Goal: Task Accomplishment & Management: Use online tool/utility

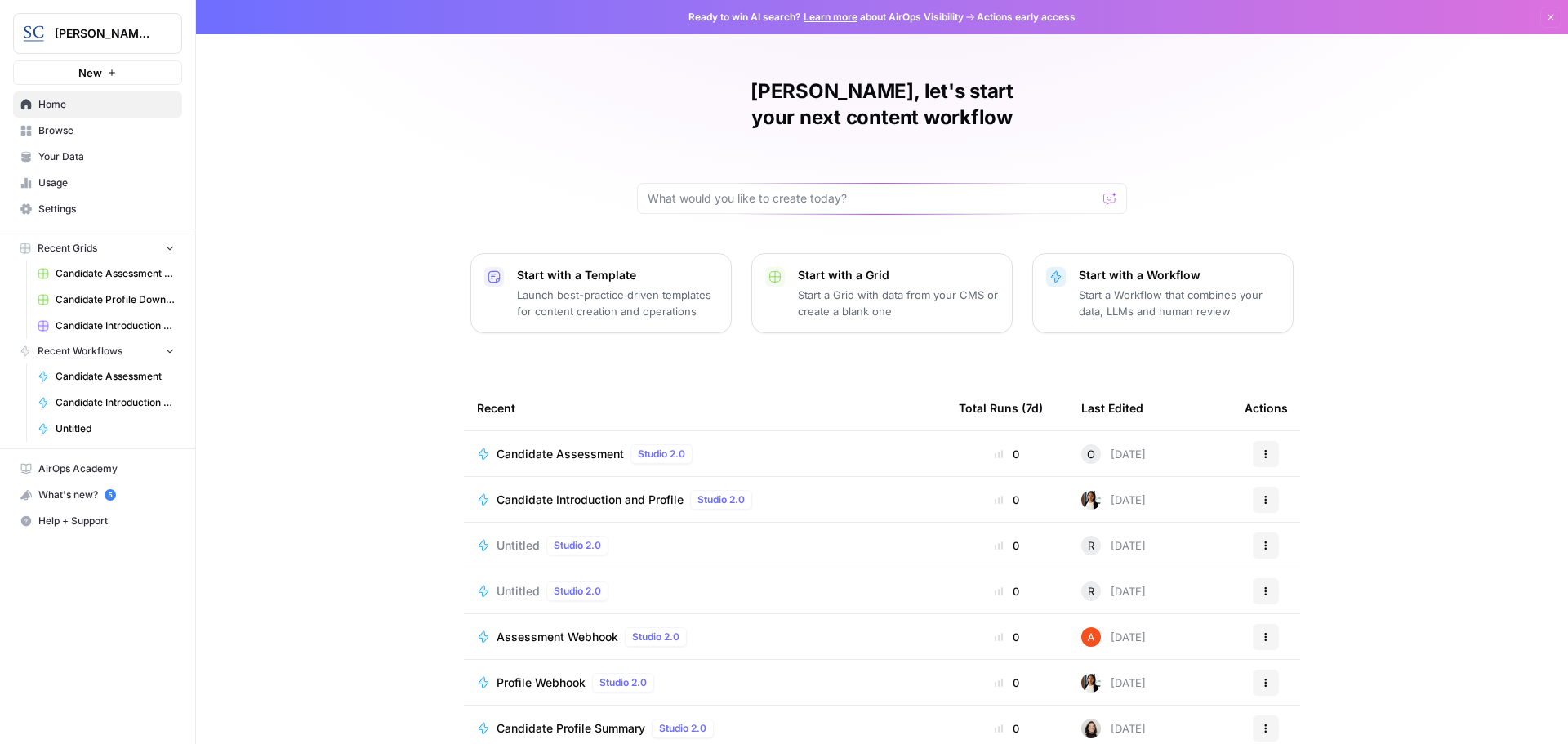
click at [555, 446] on span "Candidate Assessment" at bounding box center [561, 454] width 127 height 16
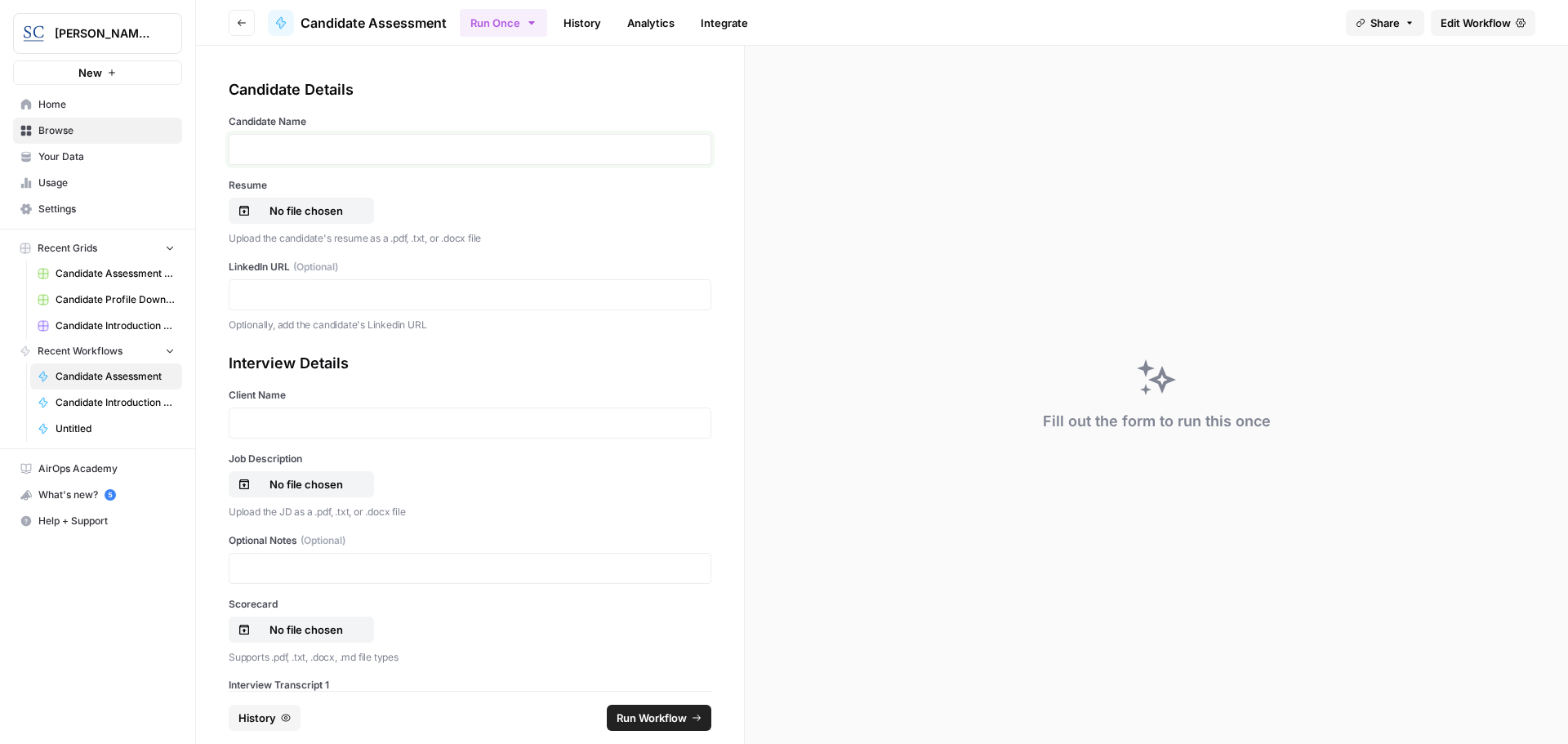
click at [297, 145] on p at bounding box center [470, 149] width 461 height 16
click at [307, 212] on p "No file chosen" at bounding box center [306, 210] width 104 height 16
click at [254, 293] on p at bounding box center [470, 294] width 461 height 16
click at [271, 430] on p at bounding box center [470, 422] width 461 height 16
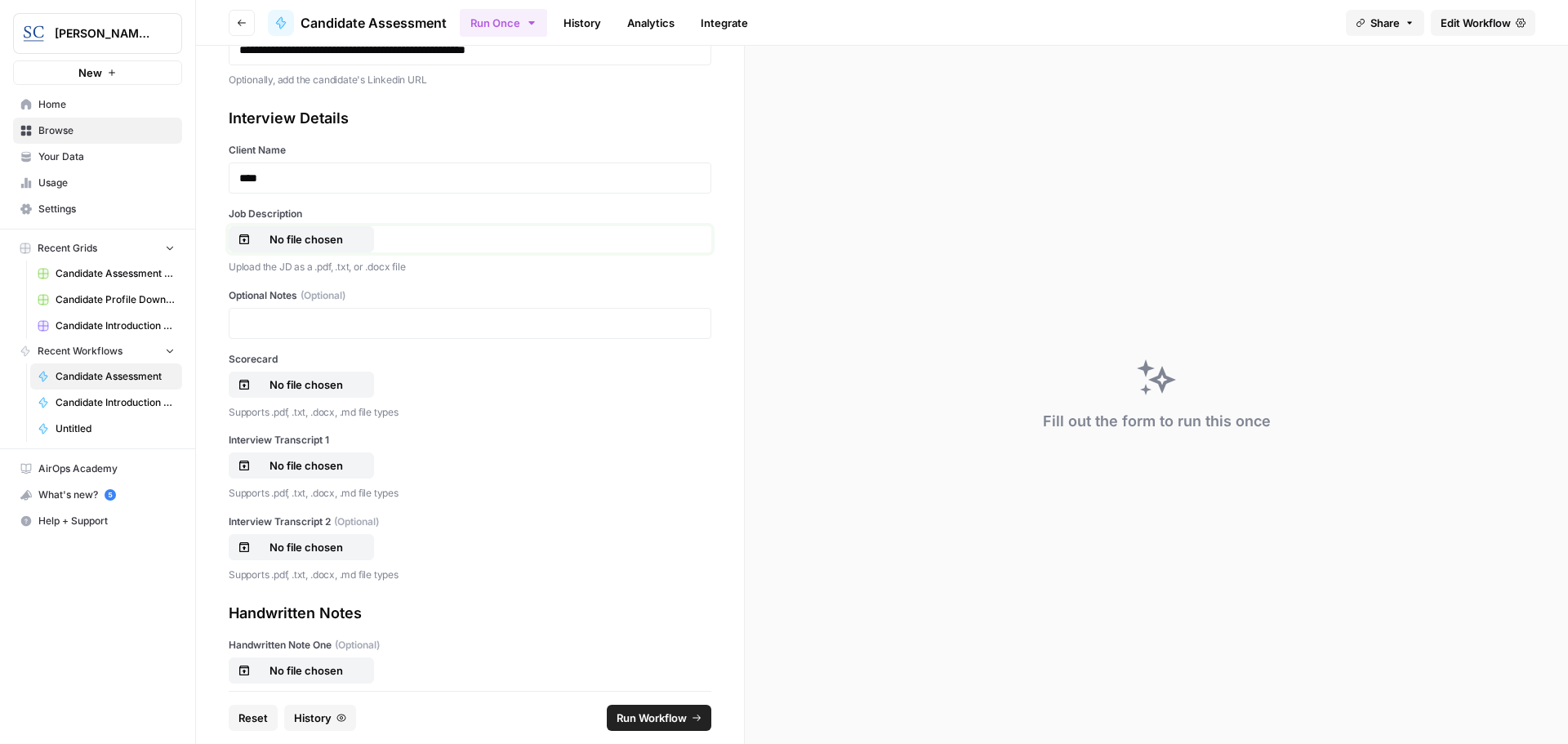
click at [295, 243] on p "No file chosen" at bounding box center [306, 239] width 104 height 16
click at [309, 383] on p "No file chosen" at bounding box center [306, 384] width 104 height 16
click at [287, 468] on p "No file chosen" at bounding box center [306, 465] width 104 height 16
click at [658, 719] on span "Run Workflow" at bounding box center [651, 718] width 70 height 16
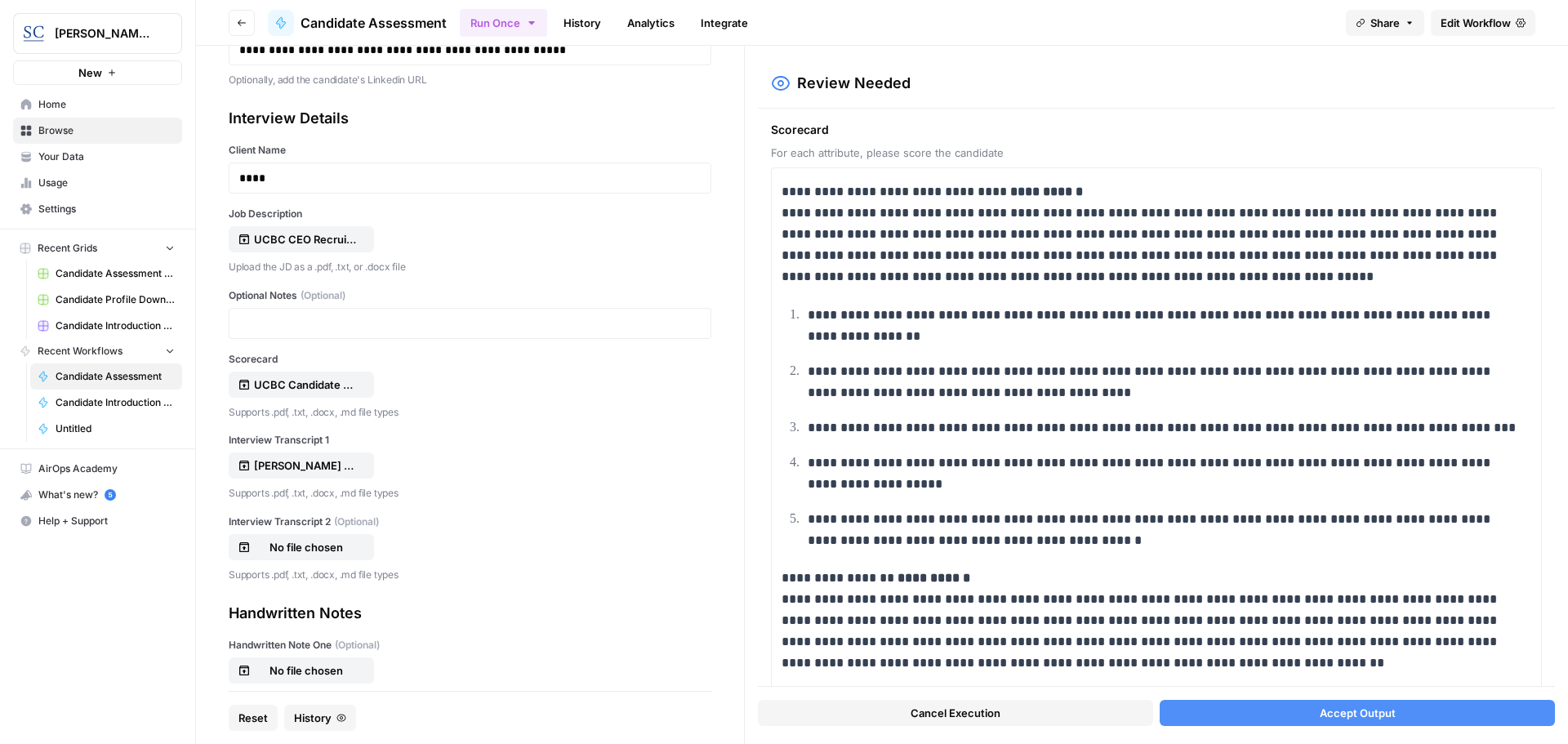
click at [1375, 715] on span "Accept Output" at bounding box center [1358, 713] width 76 height 16
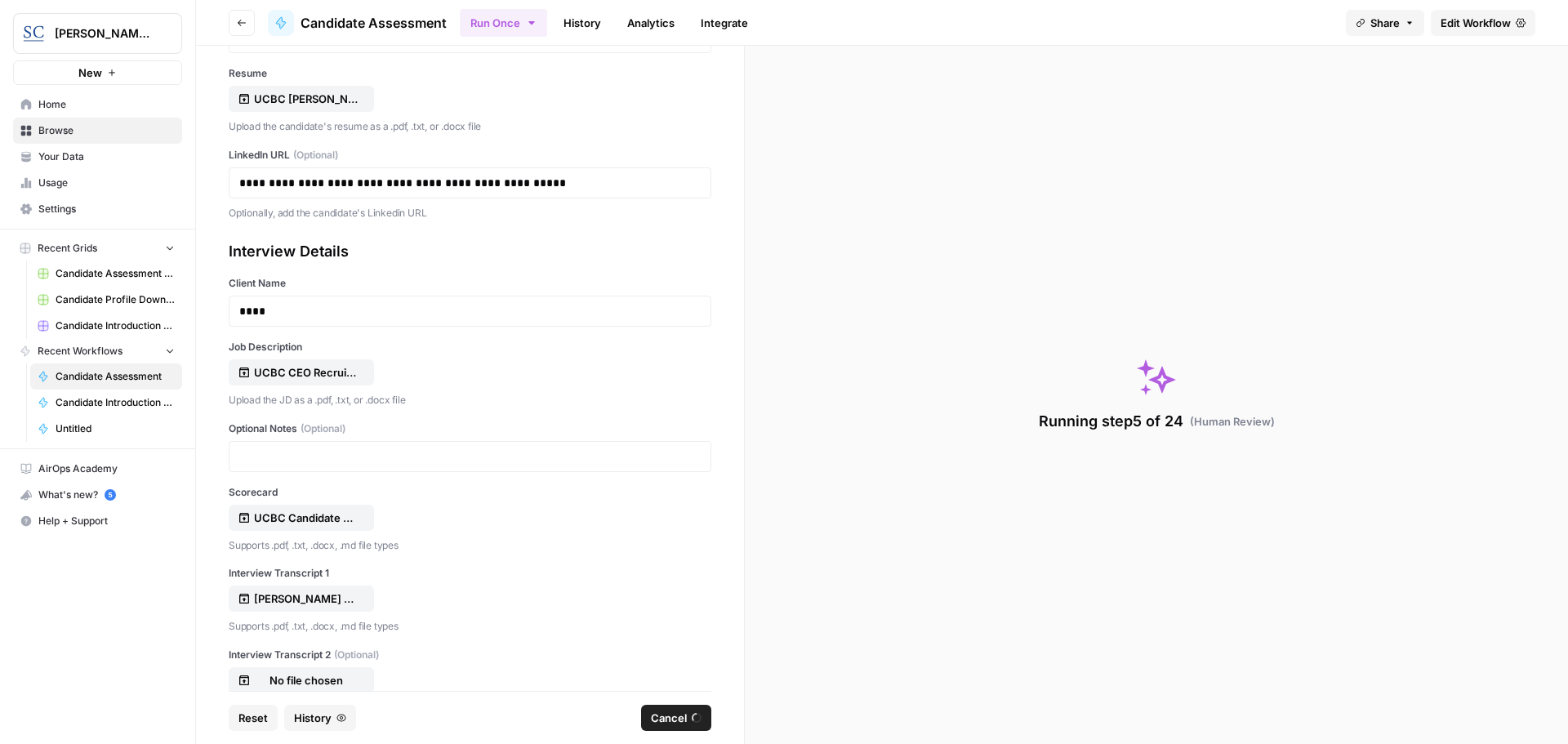
scroll to position [0, 0]
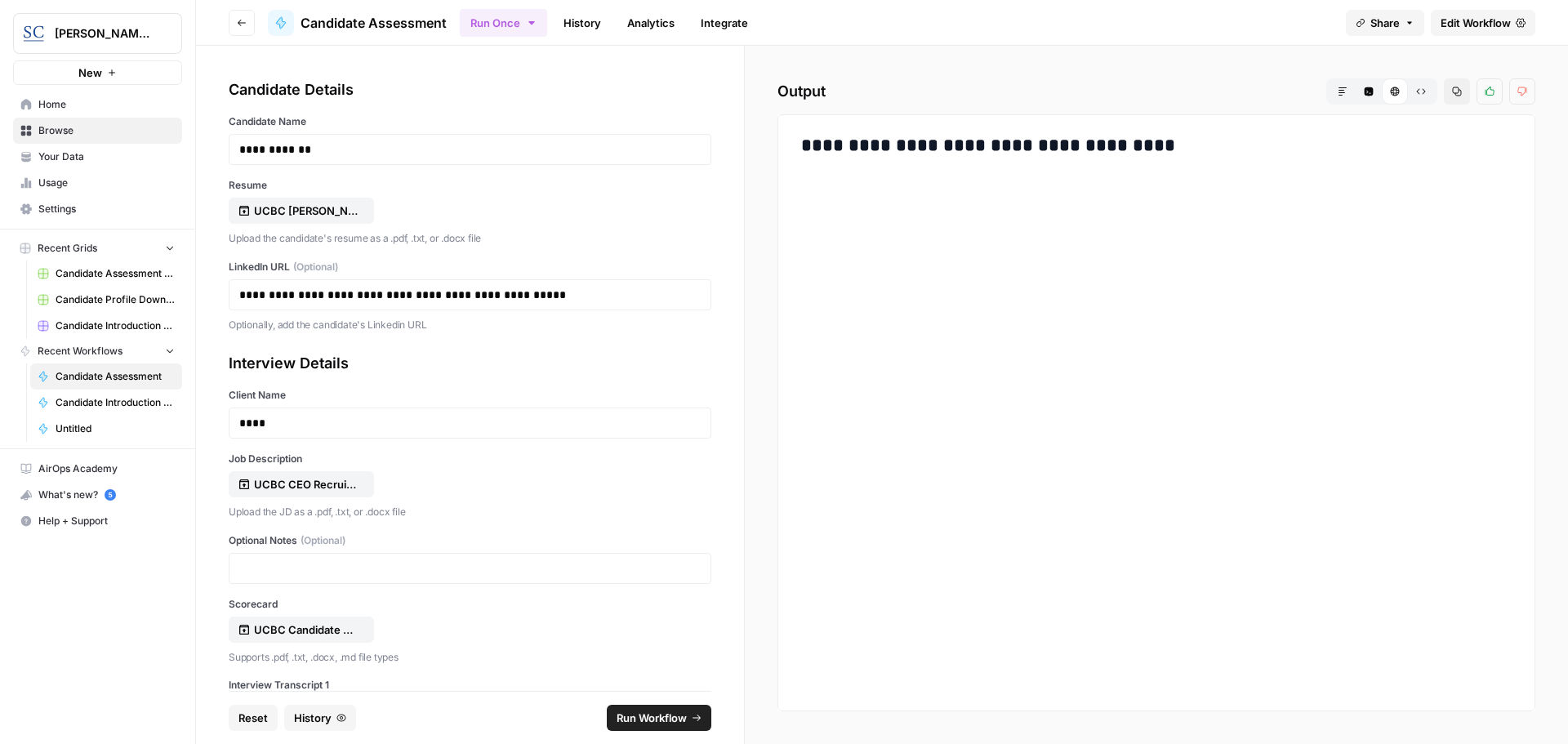
click at [1140, 146] on h3 "**********" at bounding box center [1157, 146] width 711 height 23
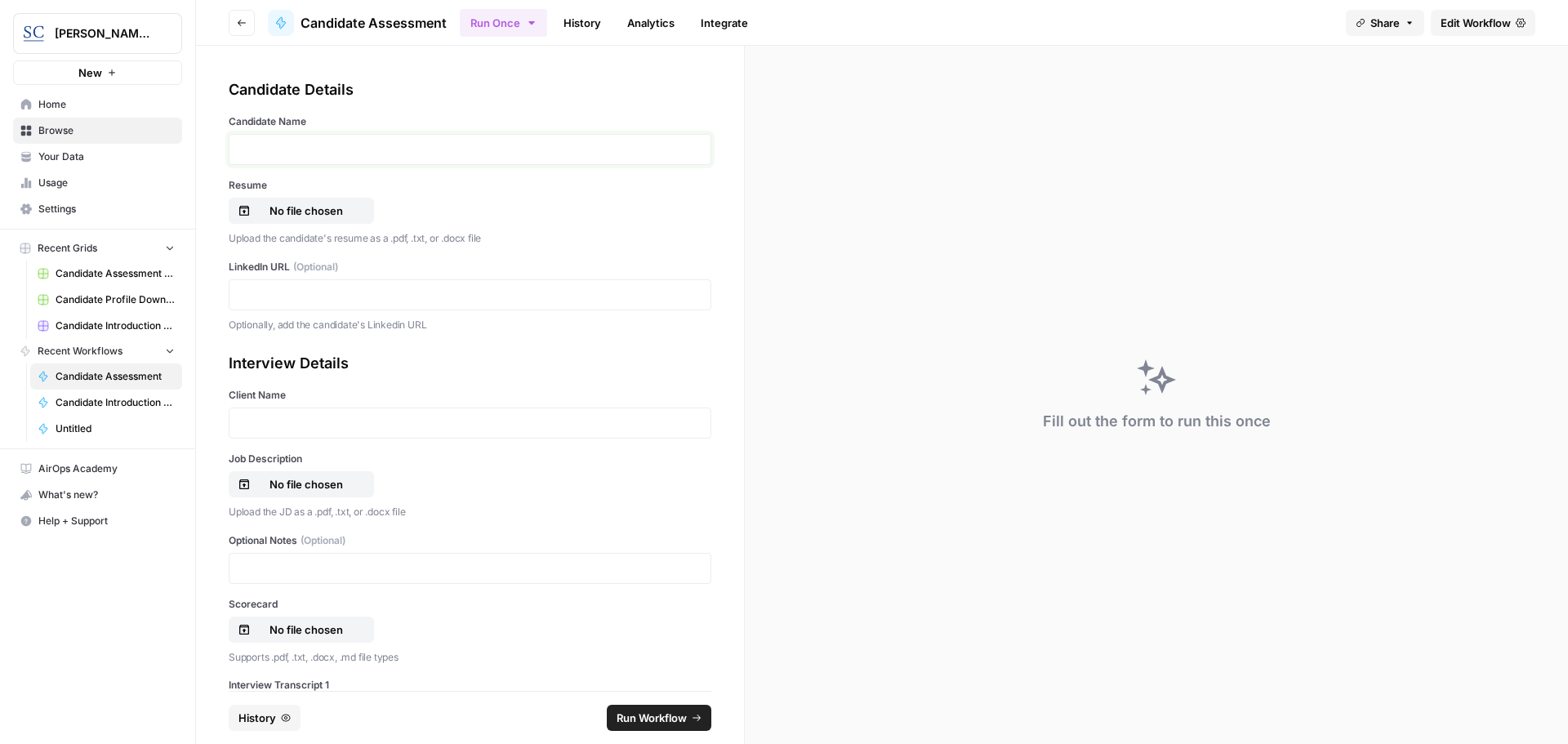
click at [259, 152] on p at bounding box center [470, 149] width 461 height 16
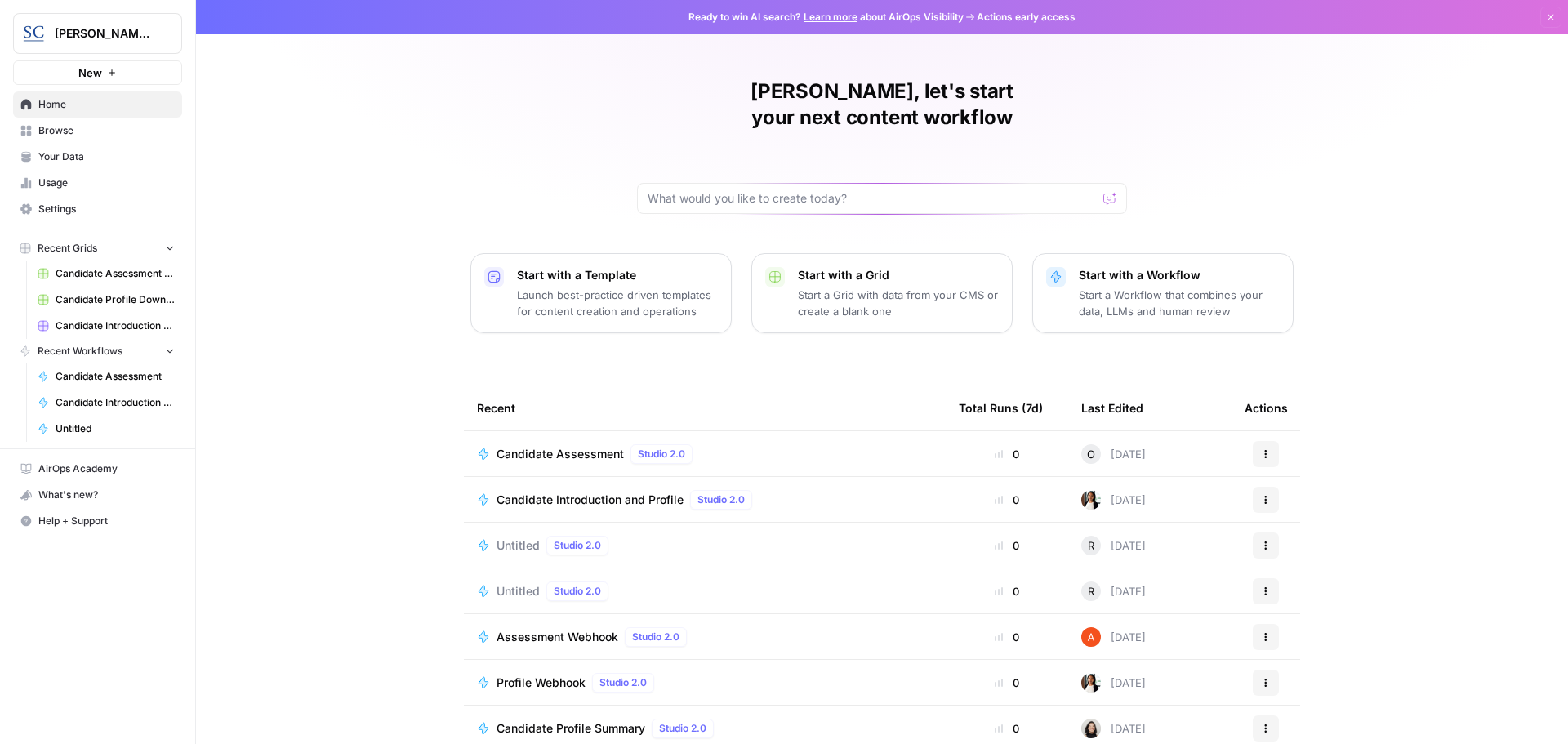
click at [513, 446] on span "Candidate Assessment" at bounding box center [561, 454] width 127 height 16
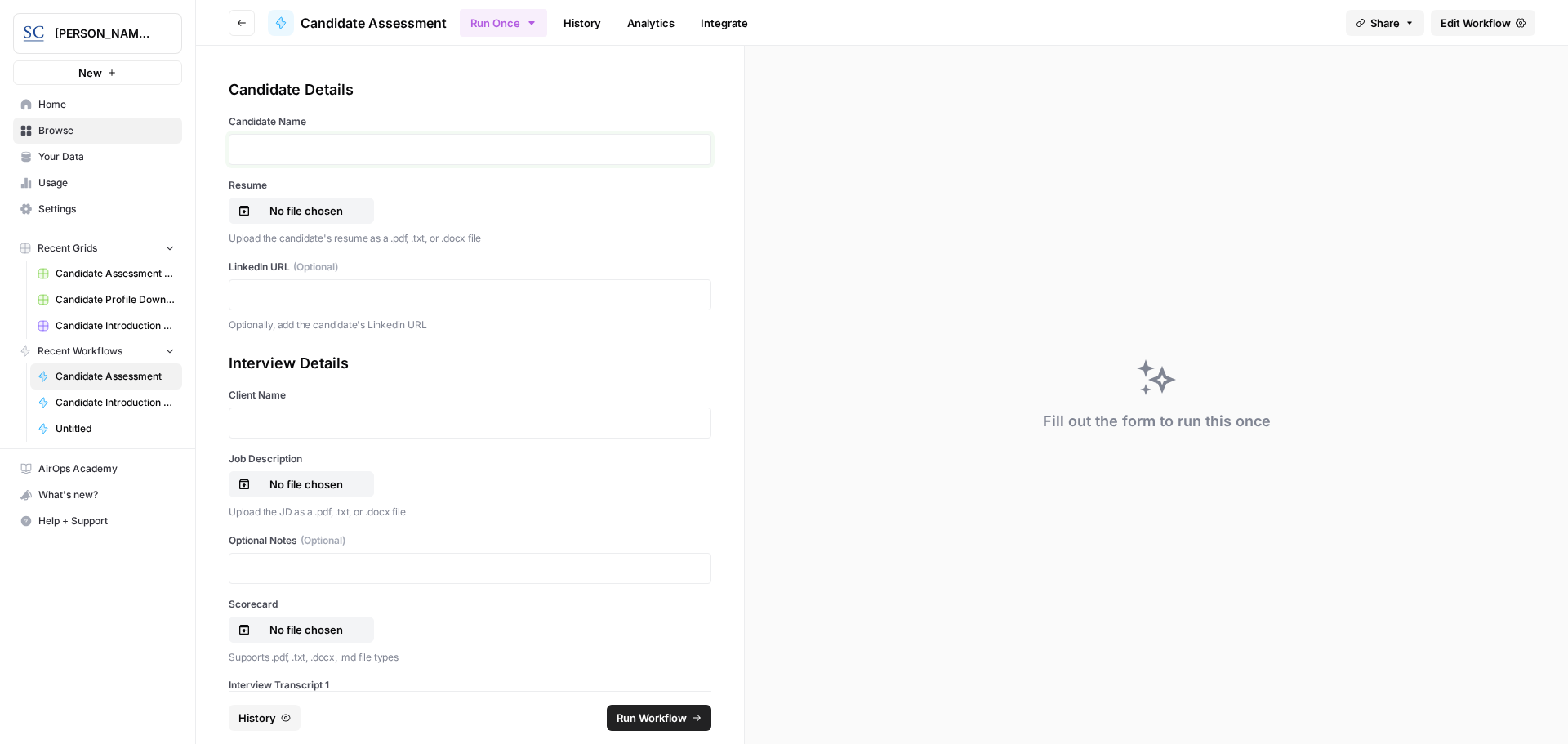
click at [258, 150] on p at bounding box center [470, 149] width 461 height 16
click at [332, 211] on p "No file chosen" at bounding box center [306, 210] width 104 height 16
click at [243, 298] on p at bounding box center [470, 294] width 461 height 16
click at [255, 421] on p at bounding box center [470, 422] width 461 height 16
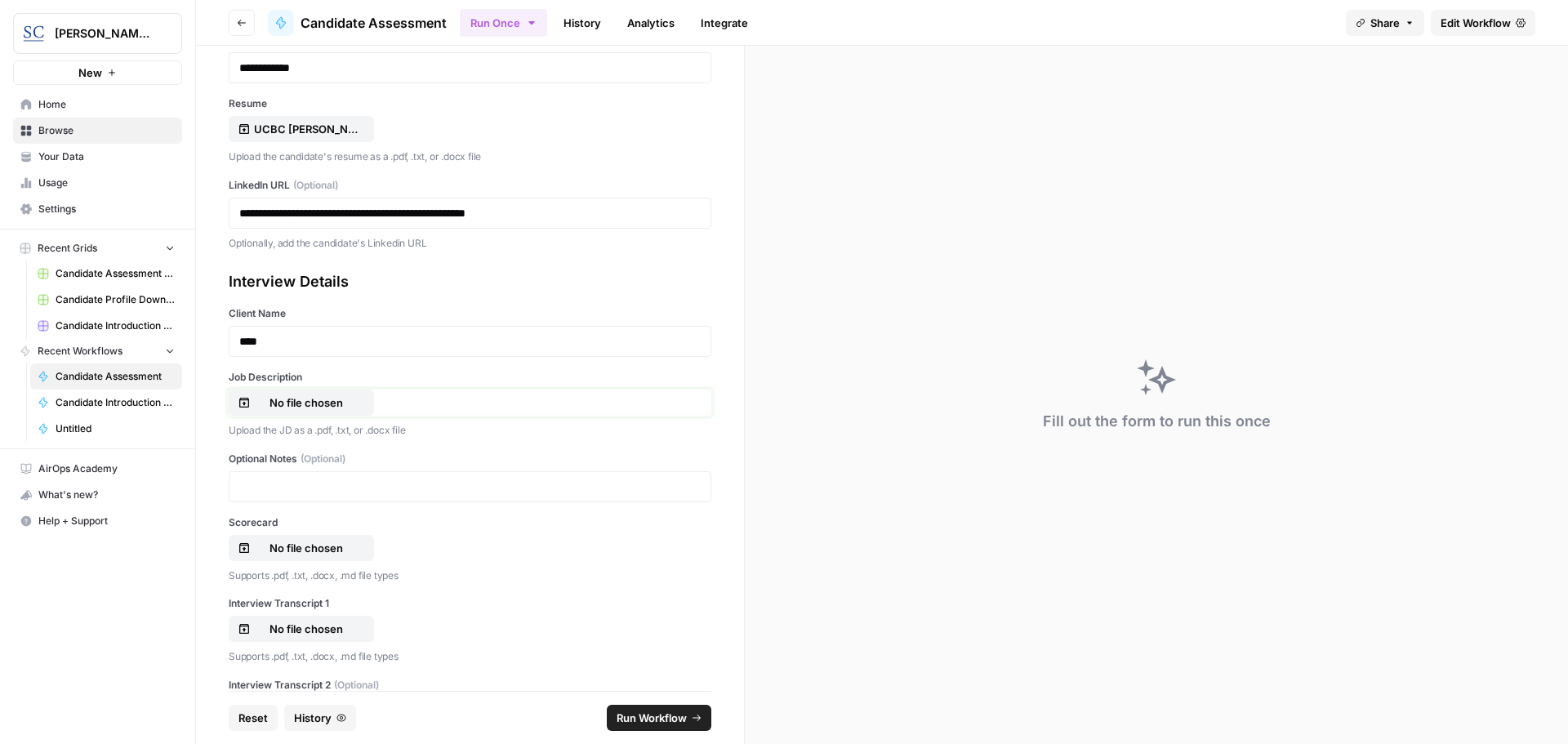
click at [287, 401] on p "No file chosen" at bounding box center [306, 402] width 104 height 16
click at [291, 545] on p "No file chosen" at bounding box center [306, 548] width 104 height 16
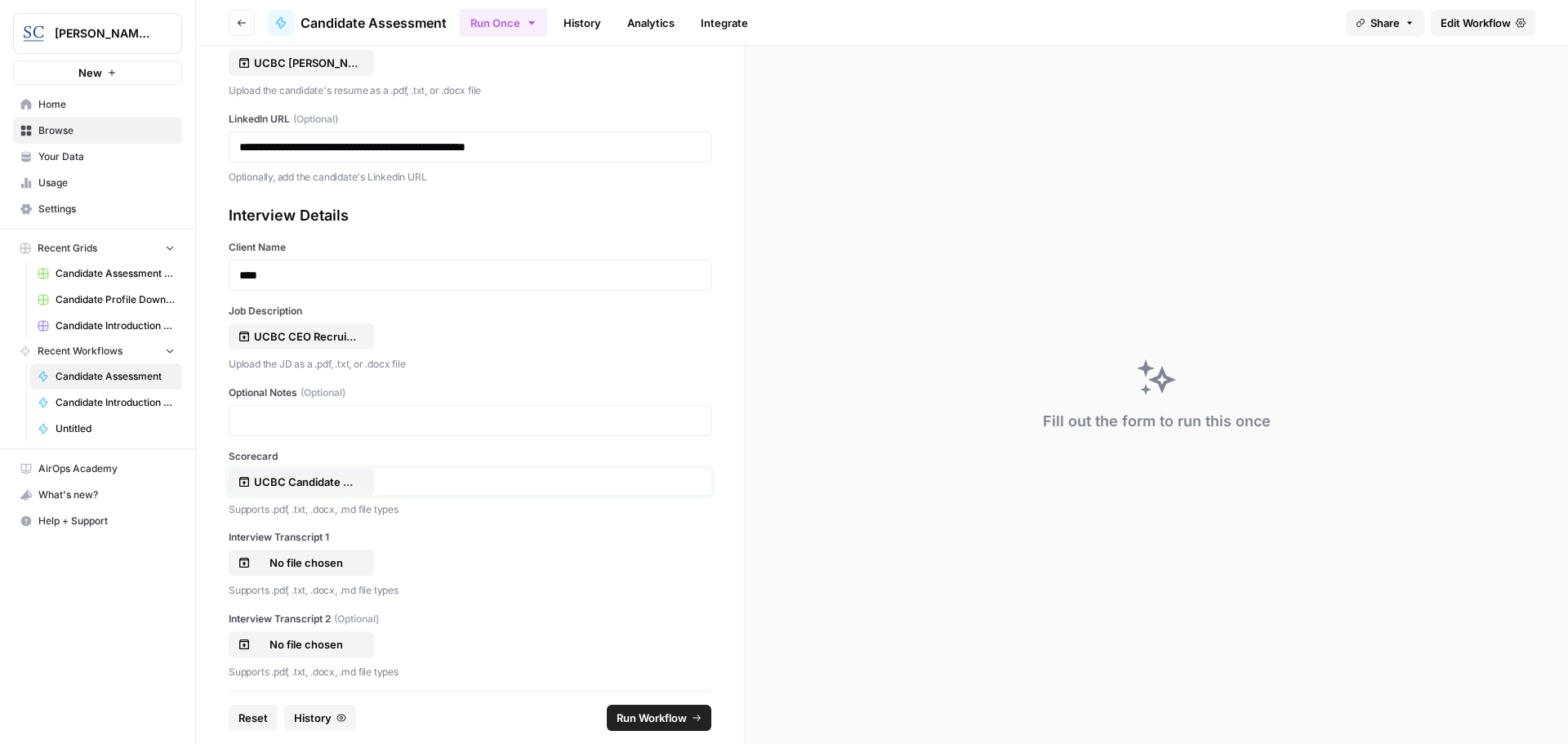
scroll to position [245, 0]
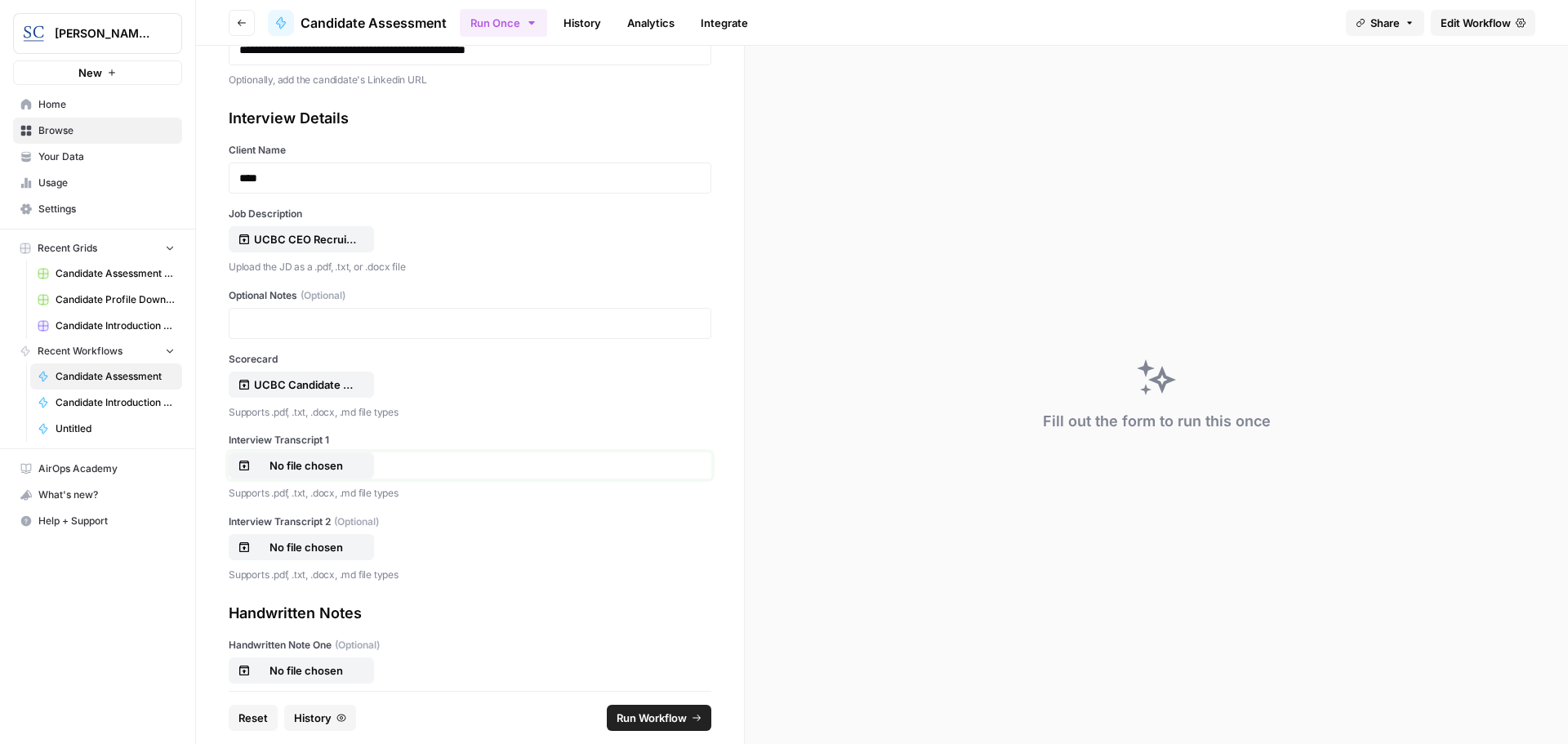
click at [310, 463] on p "No file chosen" at bounding box center [306, 465] width 104 height 16
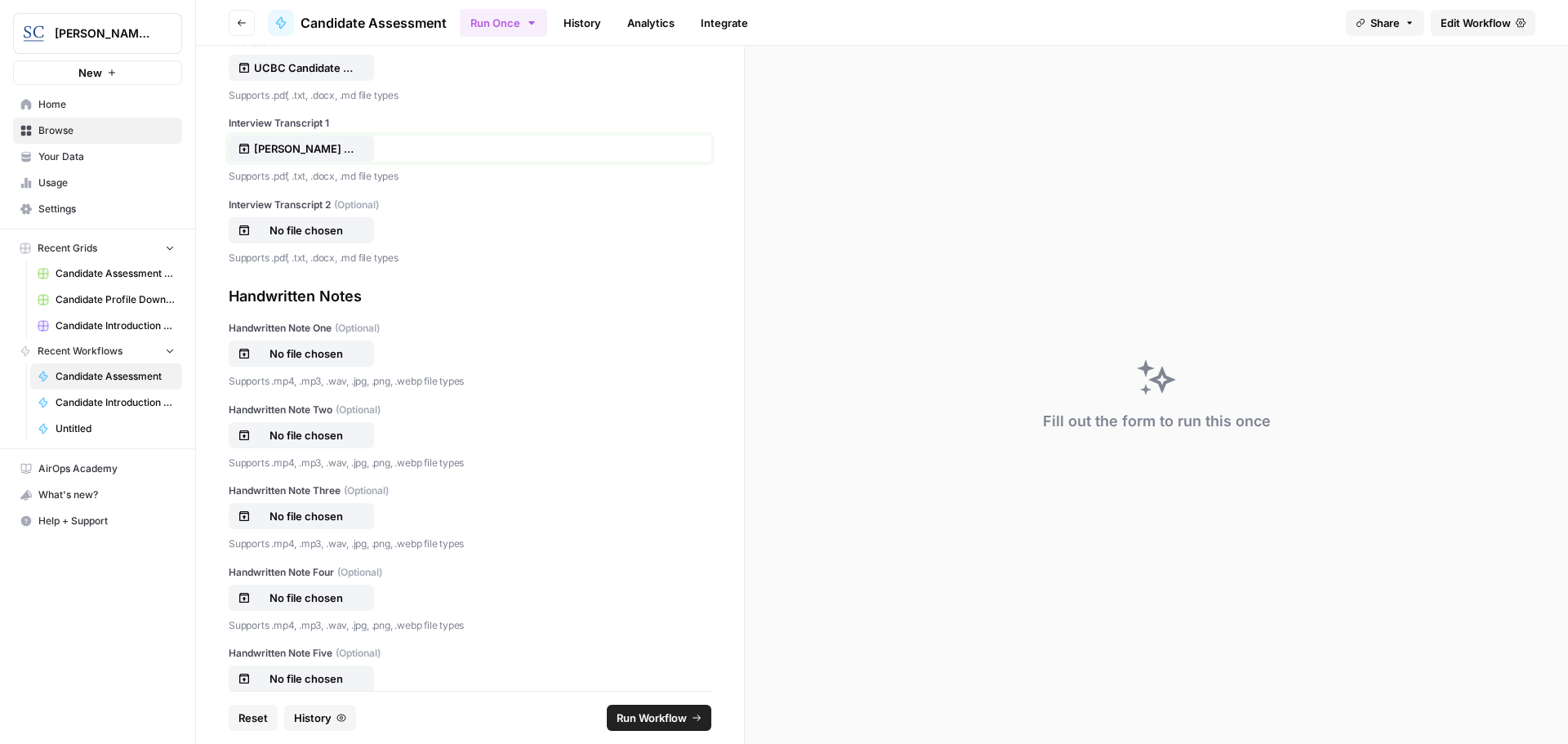
scroll to position [606, 0]
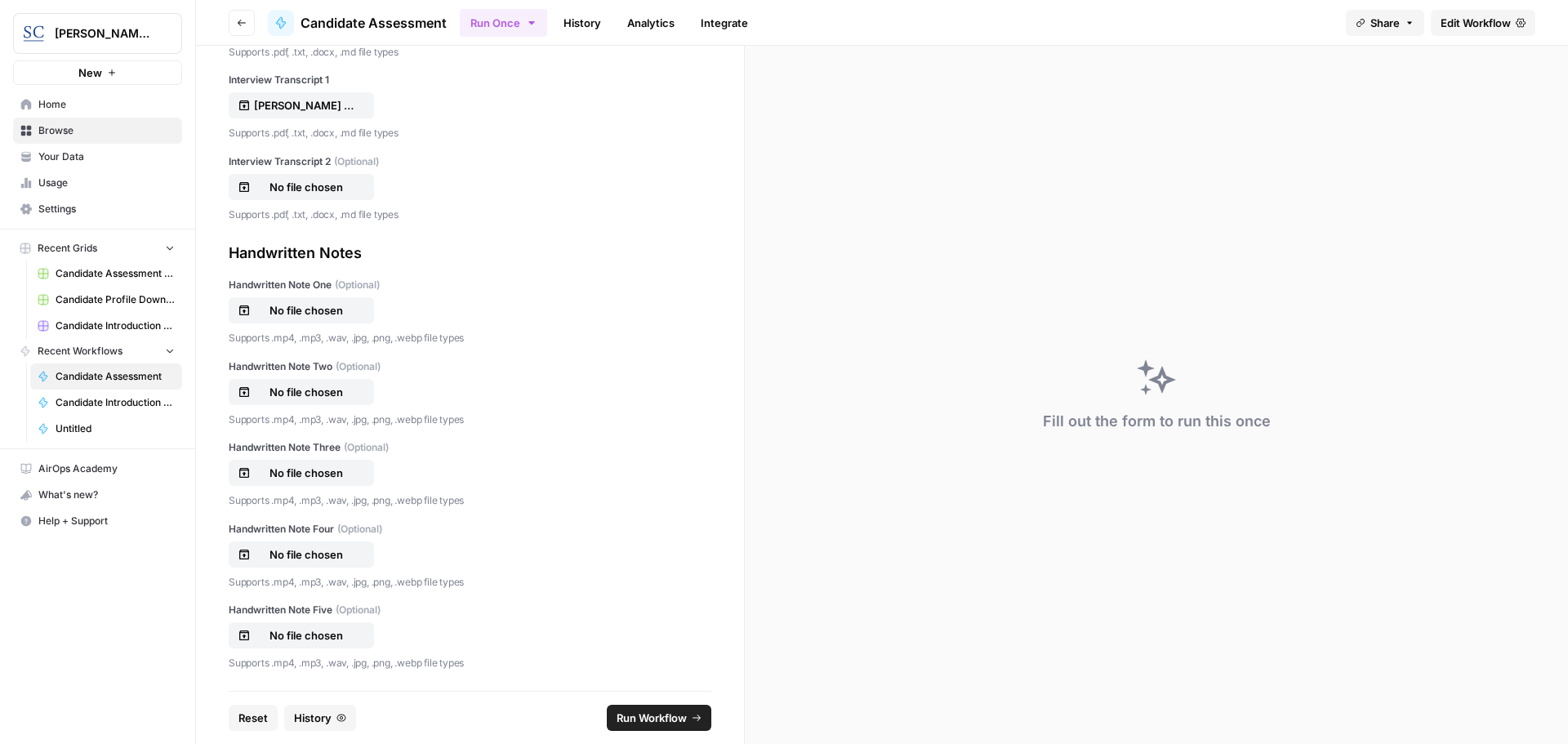
click at [668, 718] on span "Run Workflow" at bounding box center [651, 718] width 70 height 16
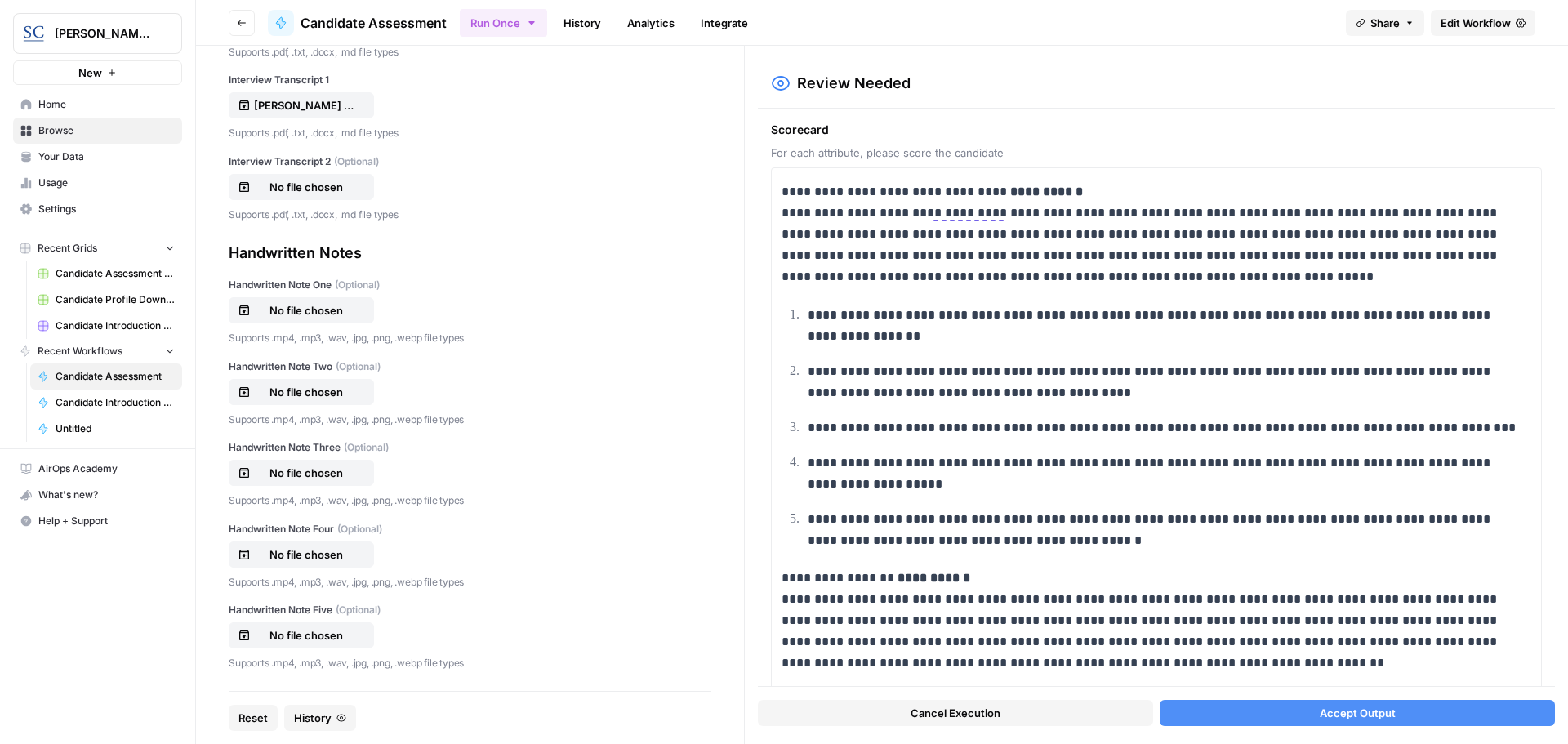
click at [1354, 713] on span "Accept Output" at bounding box center [1358, 713] width 76 height 16
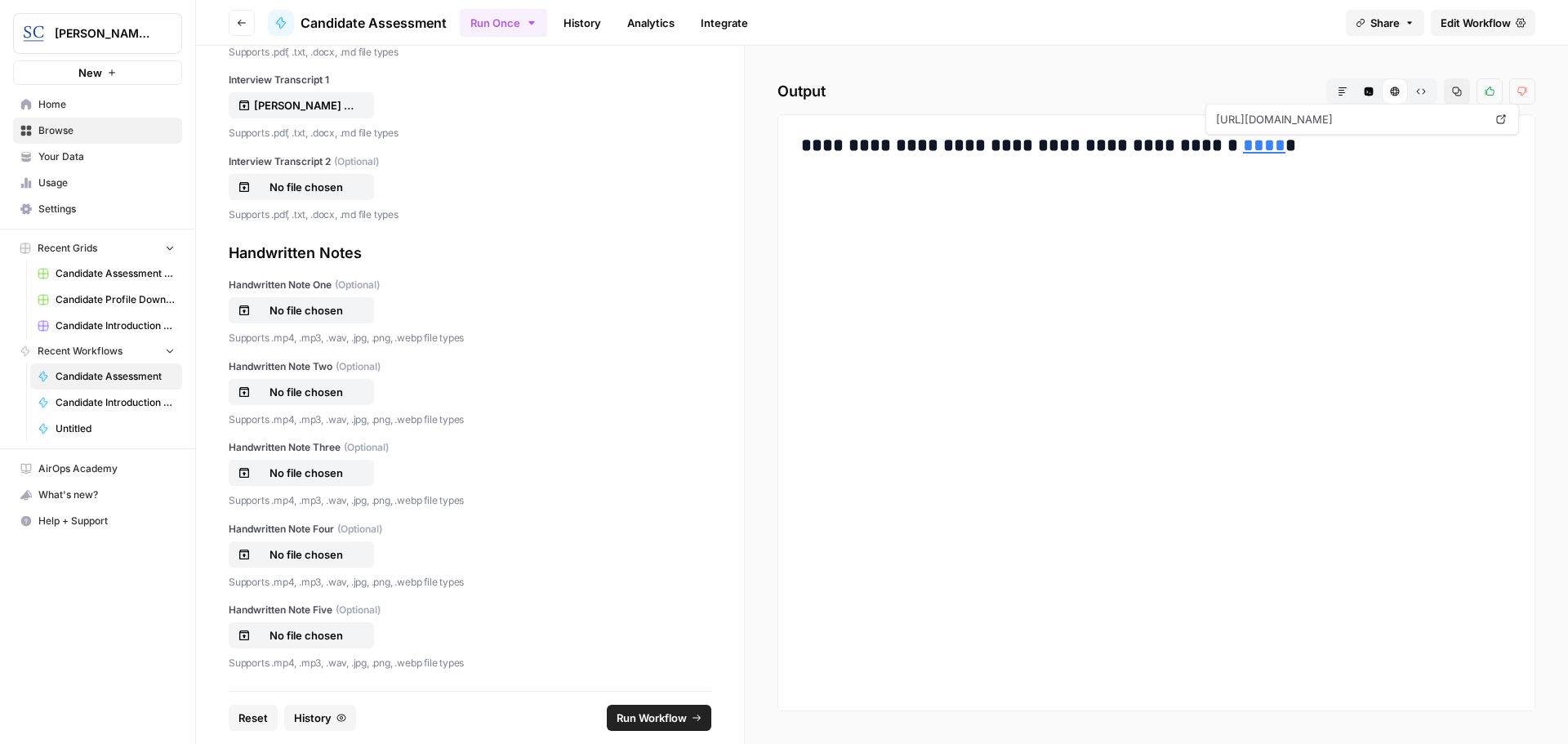
click at [1243, 147] on link "****" at bounding box center [1264, 145] width 42 height 18
click at [63, 99] on span "Home" at bounding box center [106, 104] width 137 height 14
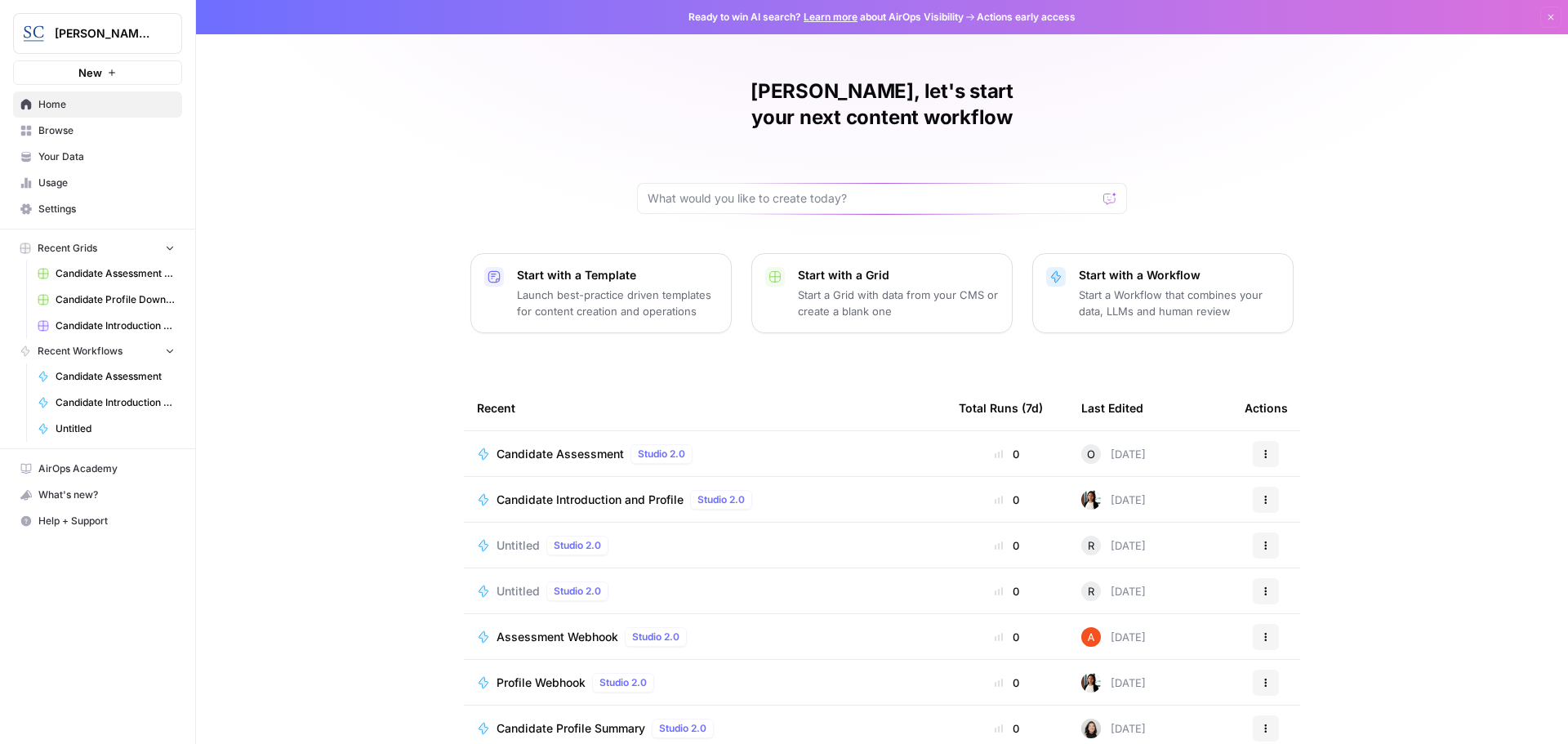
click at [526, 446] on span "Candidate Assessment" at bounding box center [561, 454] width 127 height 16
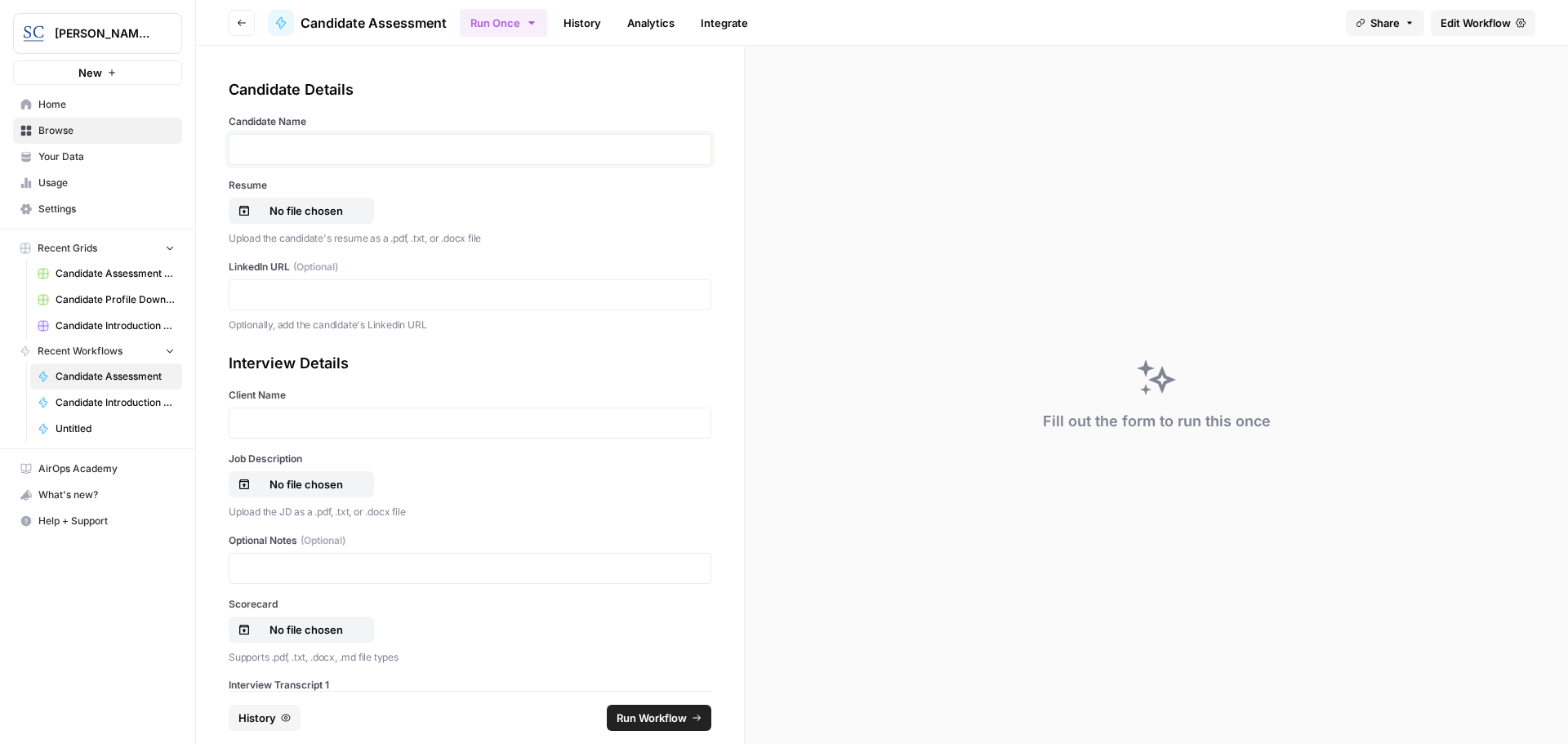
click at [251, 143] on p at bounding box center [470, 149] width 461 height 16
click at [293, 216] on p "No file chosen" at bounding box center [306, 210] width 104 height 16
click at [253, 294] on p at bounding box center [470, 294] width 461 height 16
click at [247, 422] on p at bounding box center [470, 422] width 461 height 16
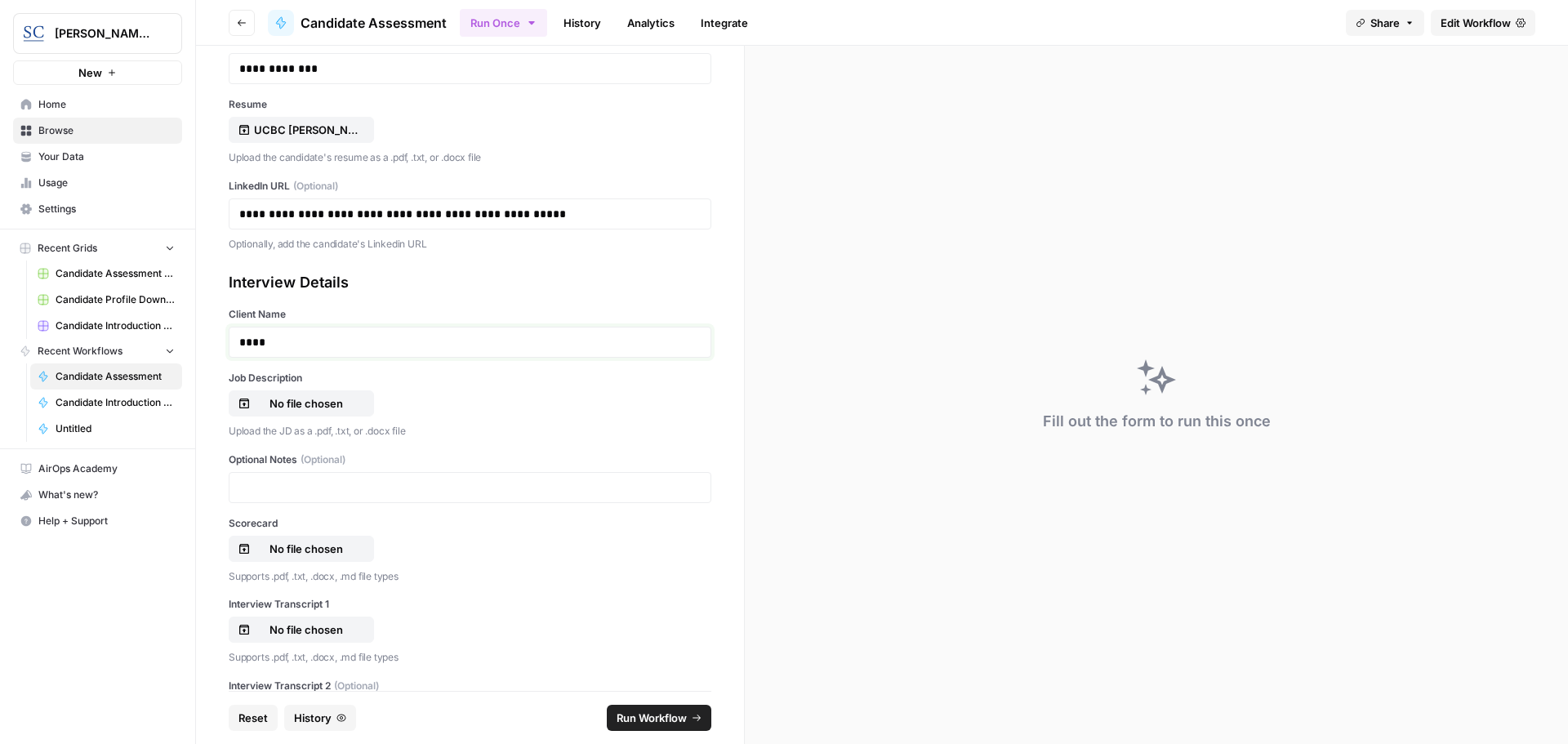
scroll to position [81, 0]
click at [290, 406] on p "No file chosen" at bounding box center [306, 402] width 104 height 16
click at [310, 546] on p "No file chosen" at bounding box center [306, 548] width 104 height 16
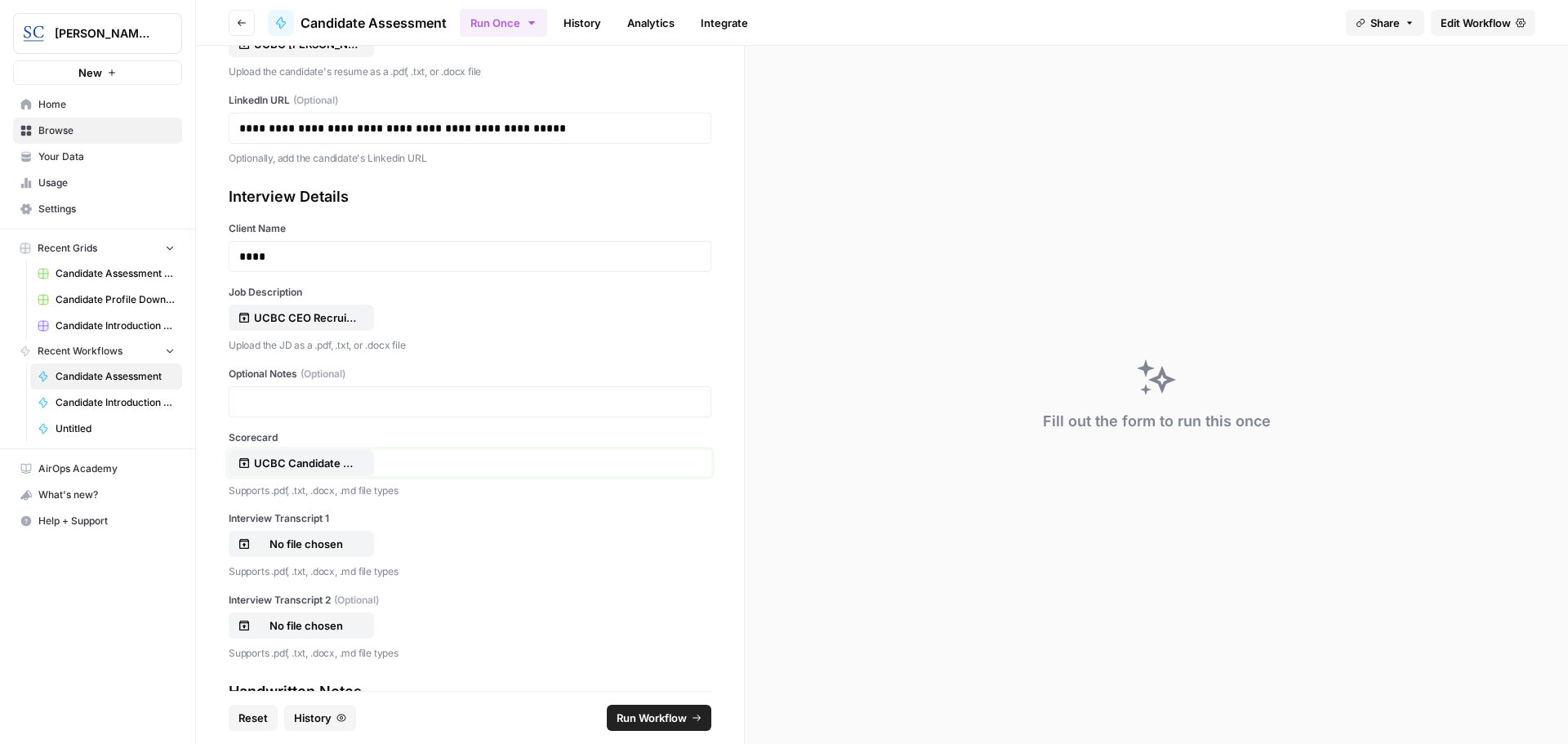
scroll to position [327, 0]
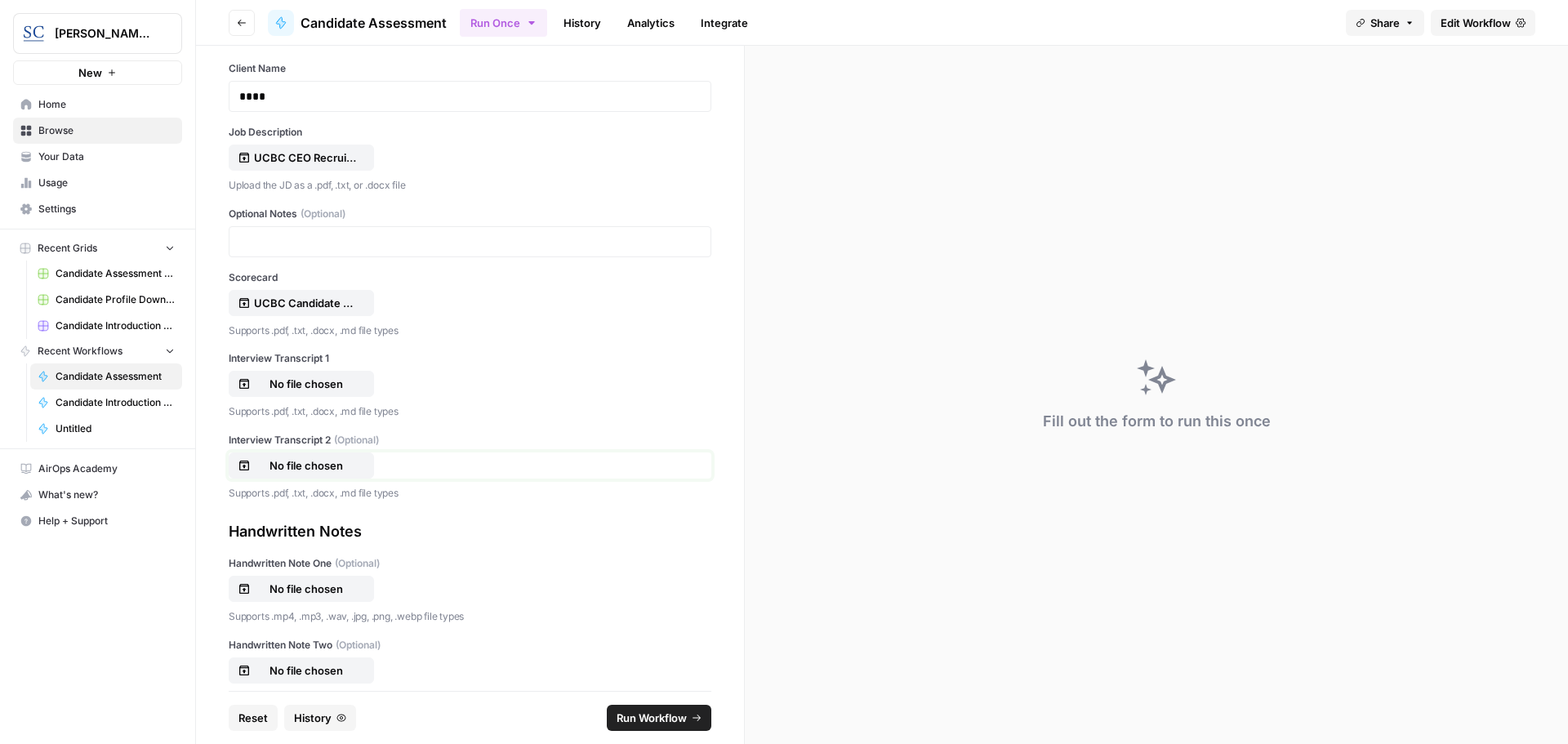
click at [287, 463] on p "No file chosen" at bounding box center [306, 465] width 104 height 16
click at [284, 388] on p "No file chosen" at bounding box center [306, 383] width 104 height 16
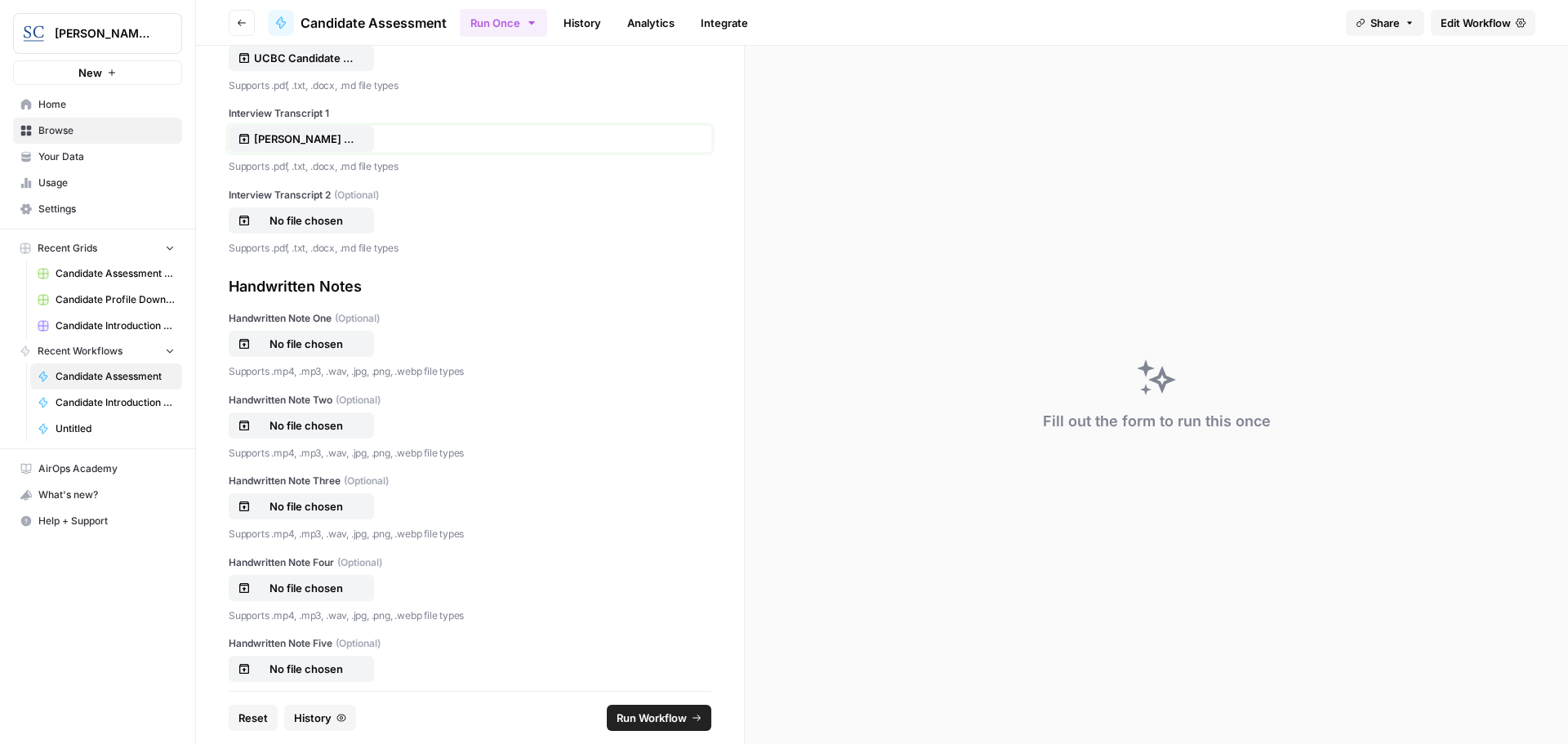
scroll to position [606, 0]
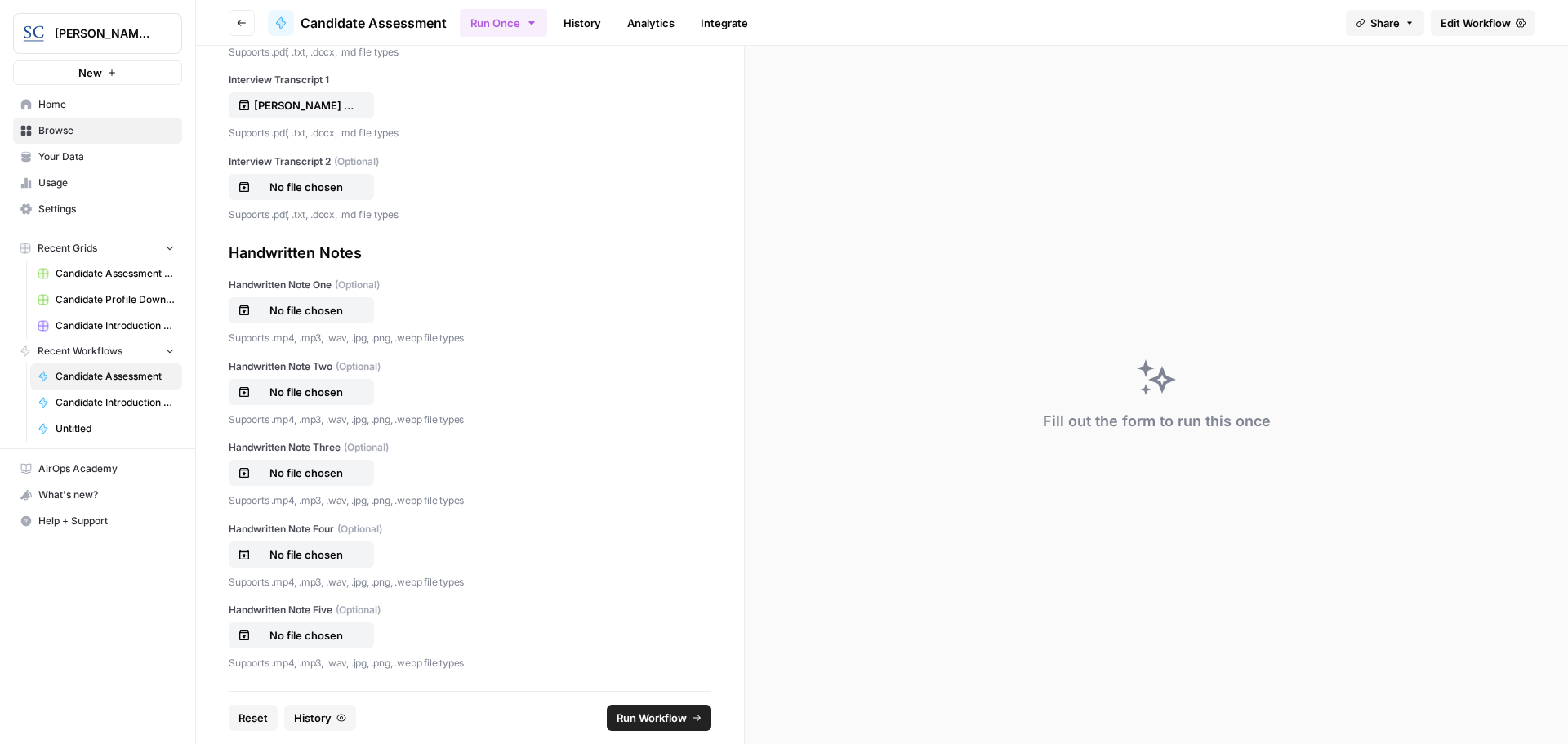
click at [651, 719] on span "Run Workflow" at bounding box center [651, 718] width 70 height 16
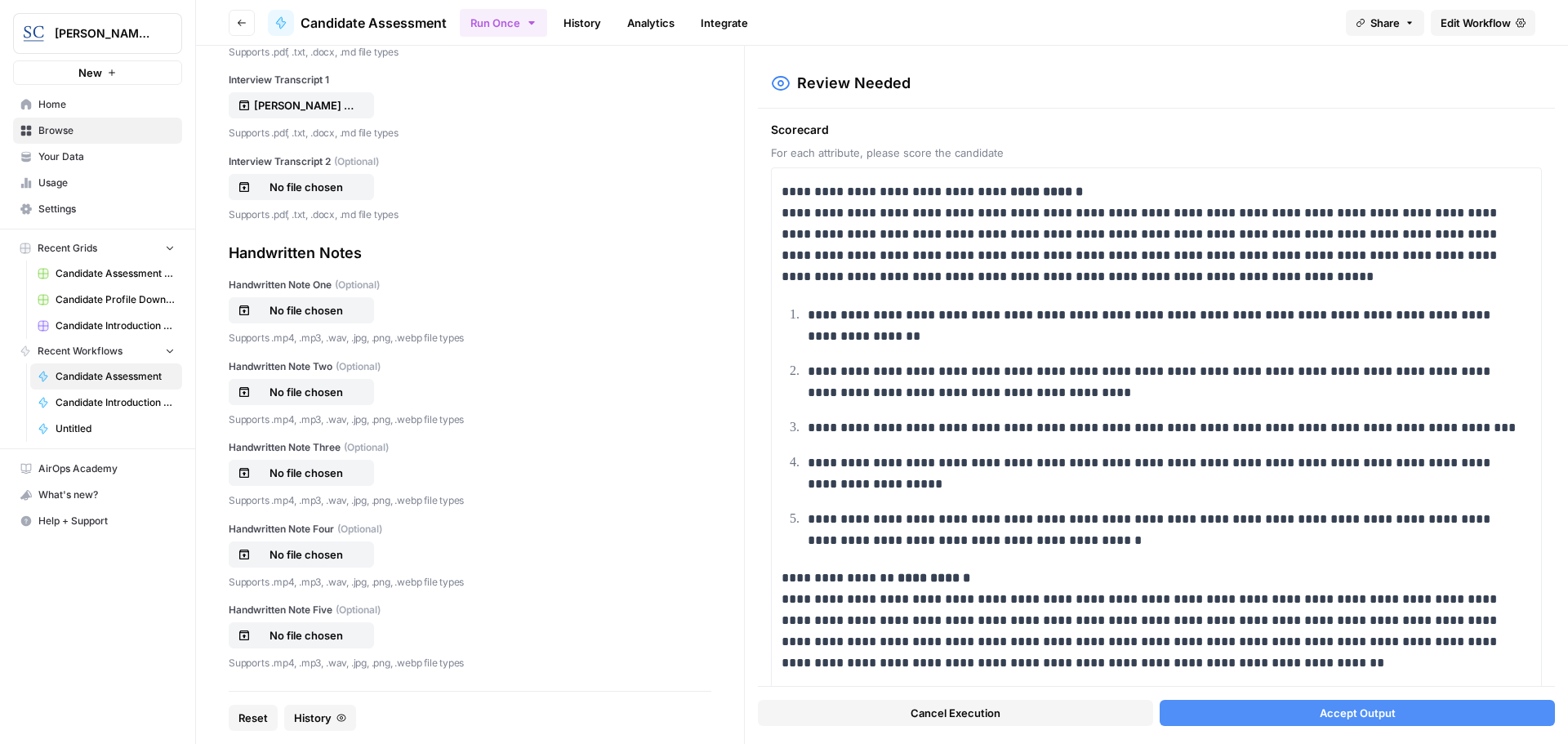
click at [1362, 711] on span "Accept Output" at bounding box center [1358, 713] width 76 height 16
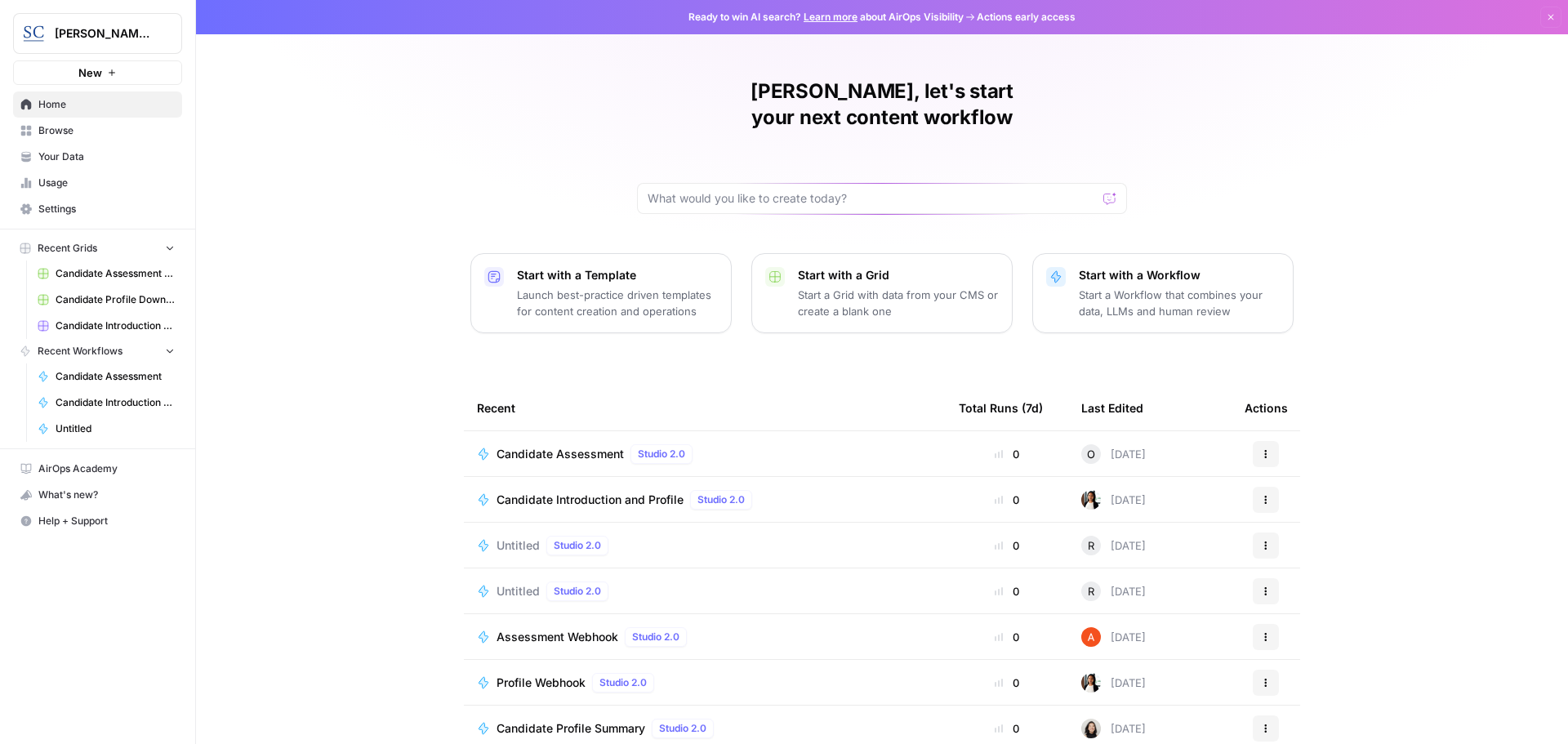
click at [550, 446] on span "Candidate Assessment" at bounding box center [561, 454] width 127 height 16
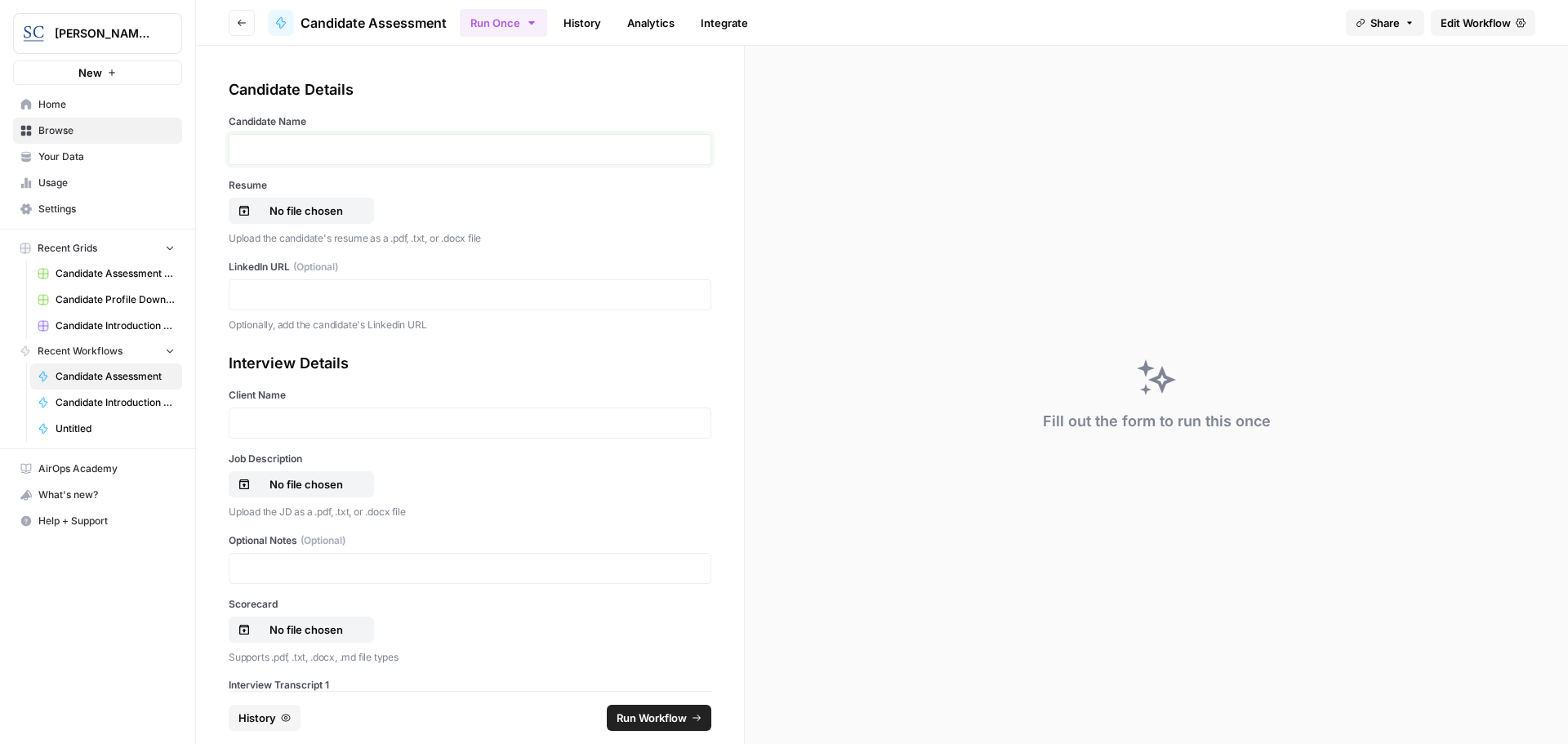
click at [280, 146] on p at bounding box center [470, 149] width 461 height 16
click at [278, 215] on p "No file chosen" at bounding box center [306, 210] width 104 height 16
click at [262, 285] on div at bounding box center [470, 294] width 483 height 31
click at [303, 406] on div "Client Name" at bounding box center [470, 413] width 483 height 51
click at [293, 422] on p at bounding box center [470, 422] width 461 height 16
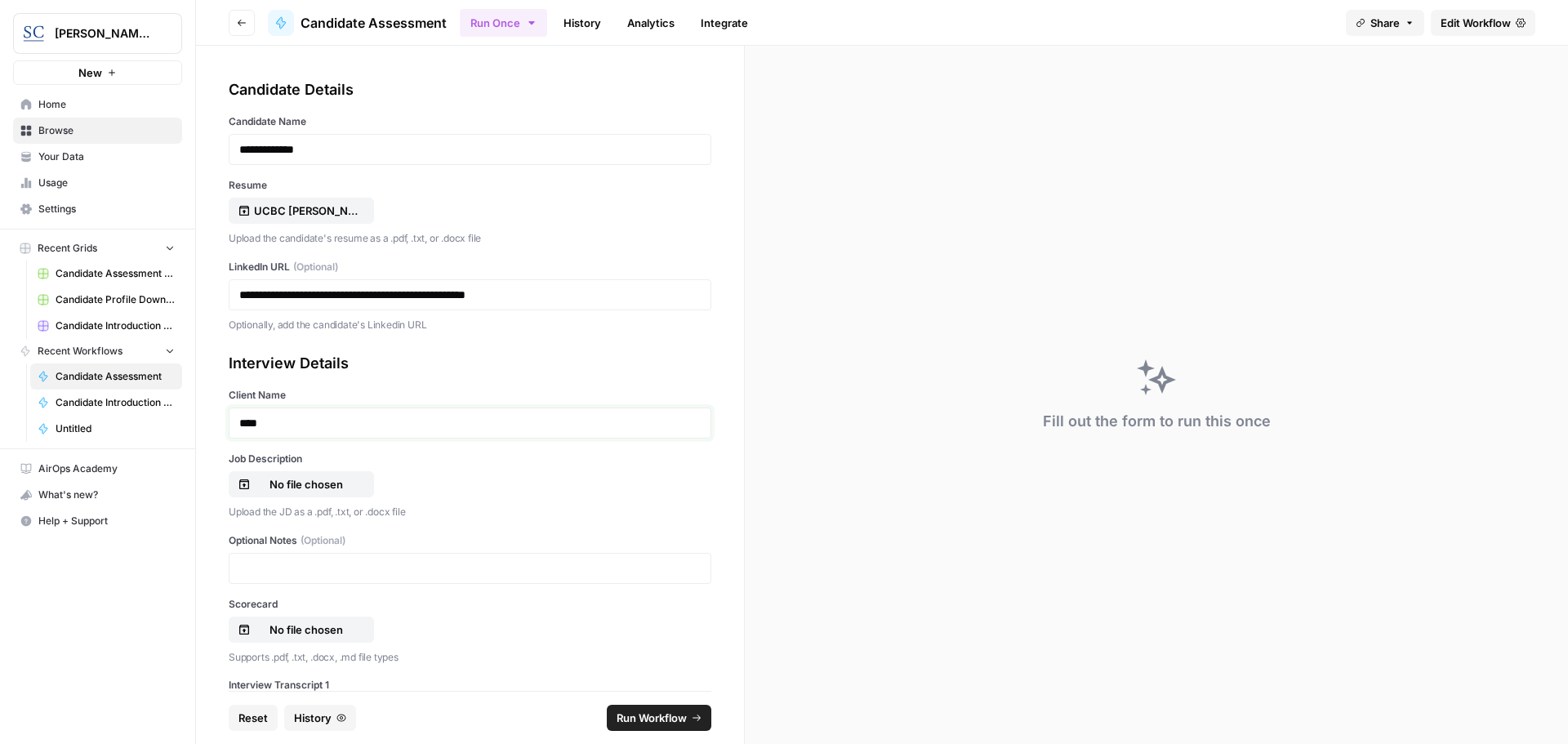
scroll to position [164, 0]
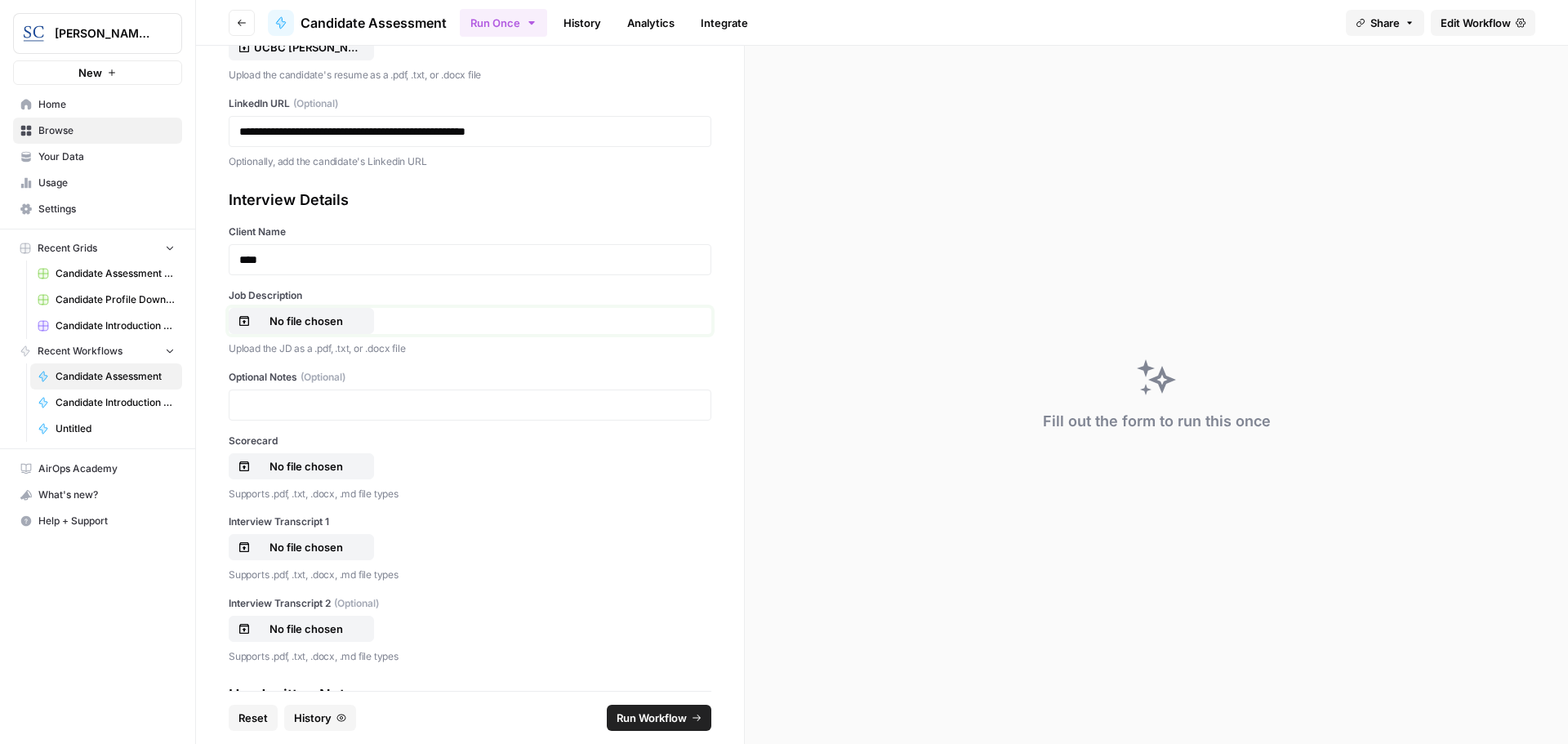
click at [308, 322] on p "No file chosen" at bounding box center [306, 321] width 104 height 16
click at [299, 467] on p "No file chosen" at bounding box center [306, 466] width 104 height 16
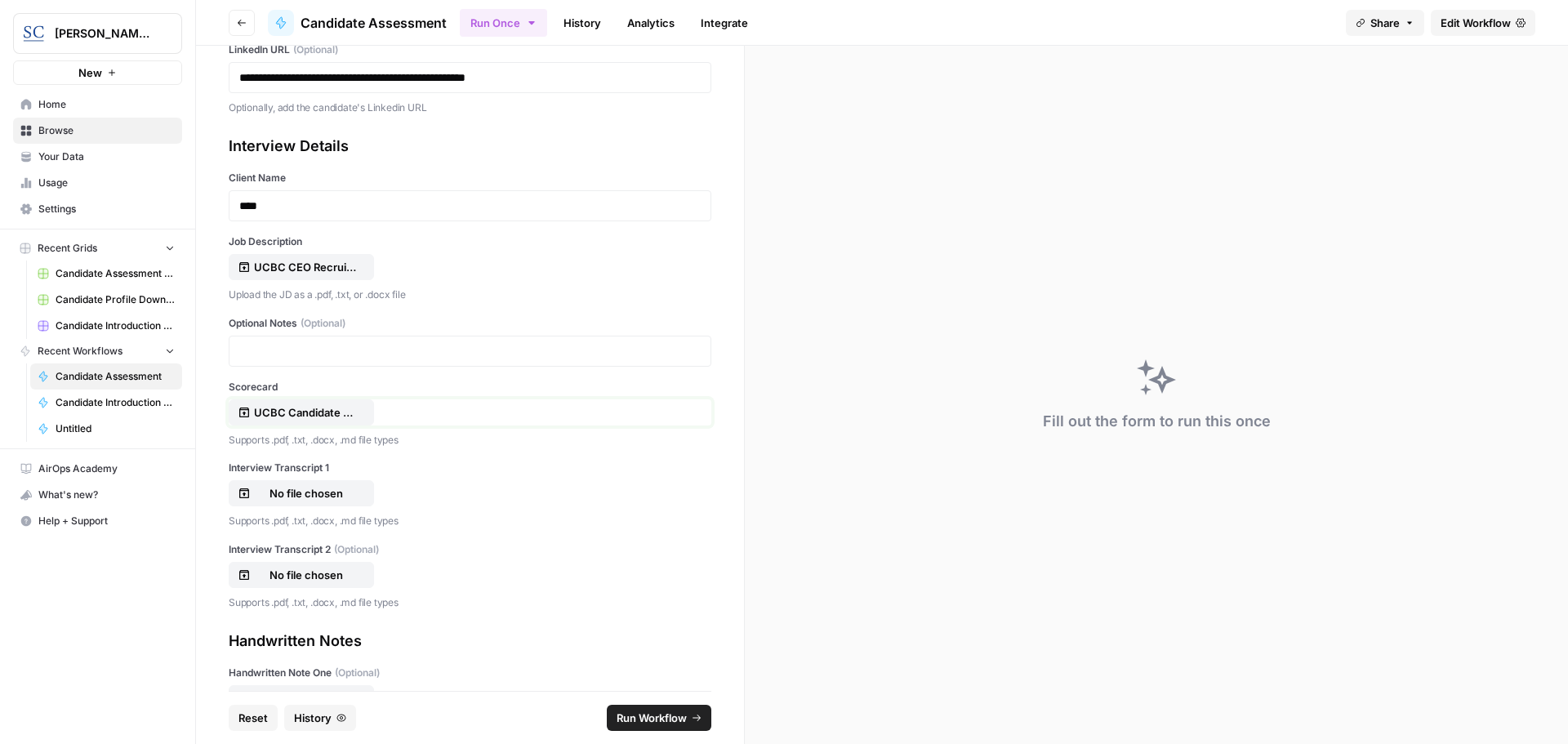
scroll to position [245, 0]
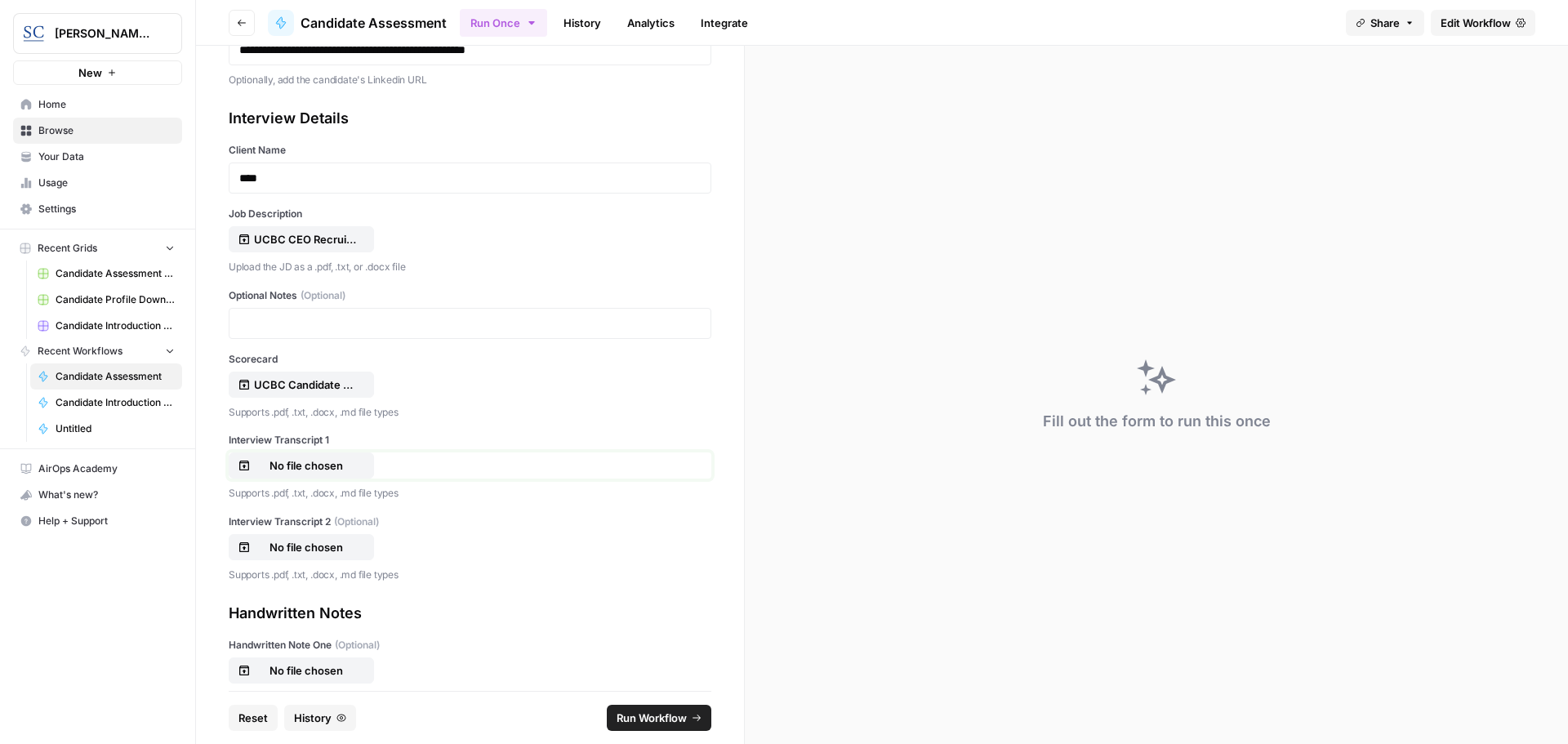
click at [310, 460] on p "No file chosen" at bounding box center [306, 465] width 104 height 16
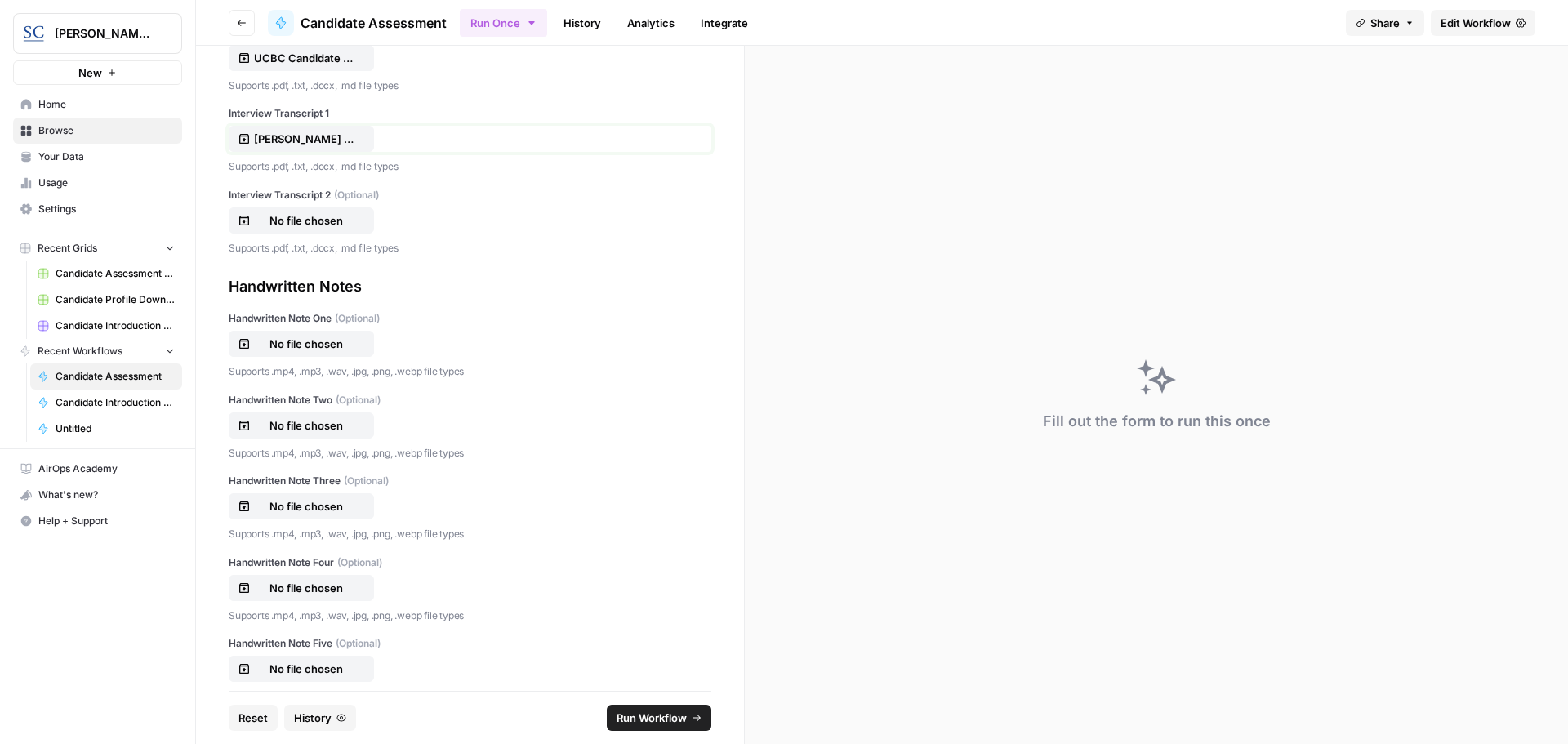
scroll to position [606, 0]
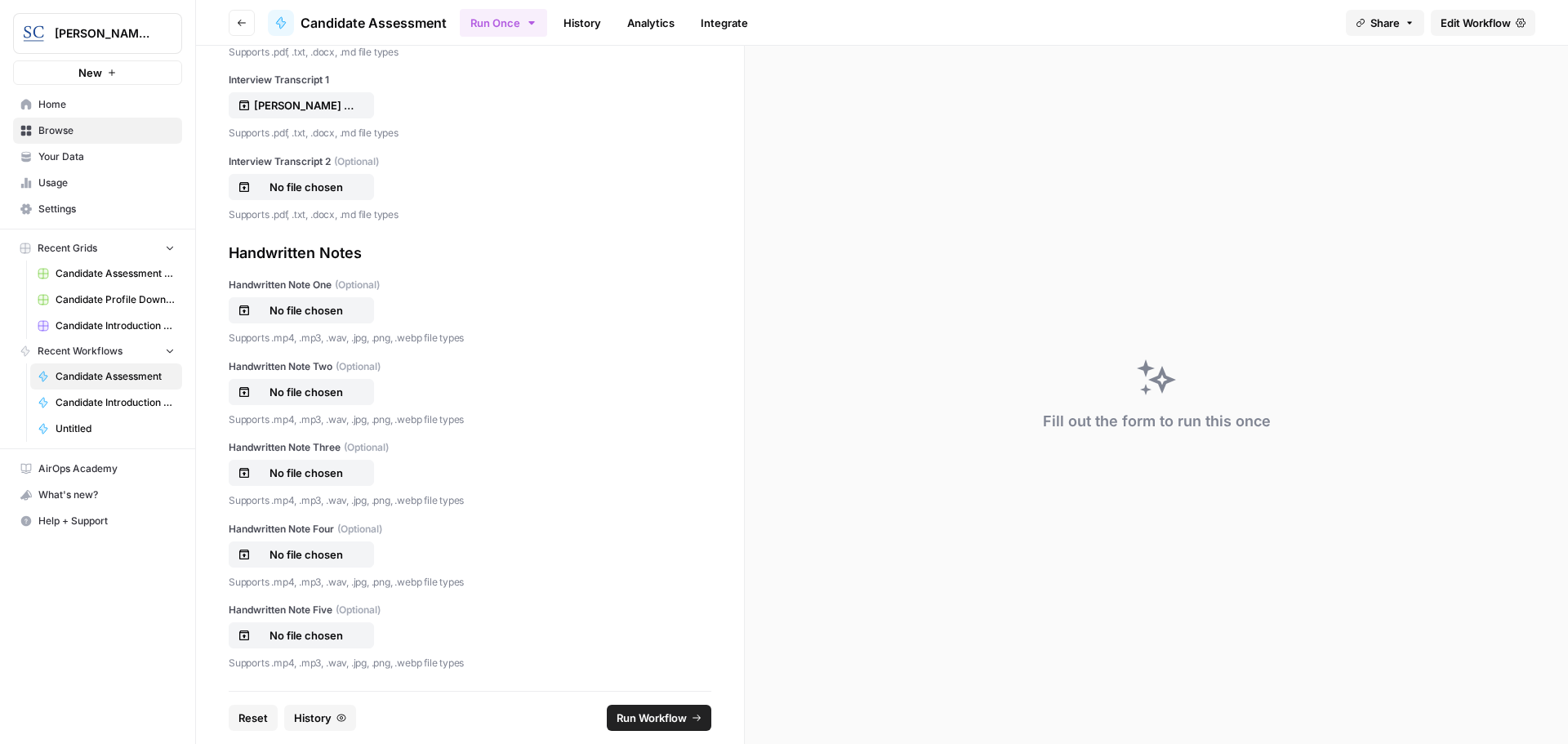
click at [653, 719] on span "Run Workflow" at bounding box center [651, 718] width 70 height 16
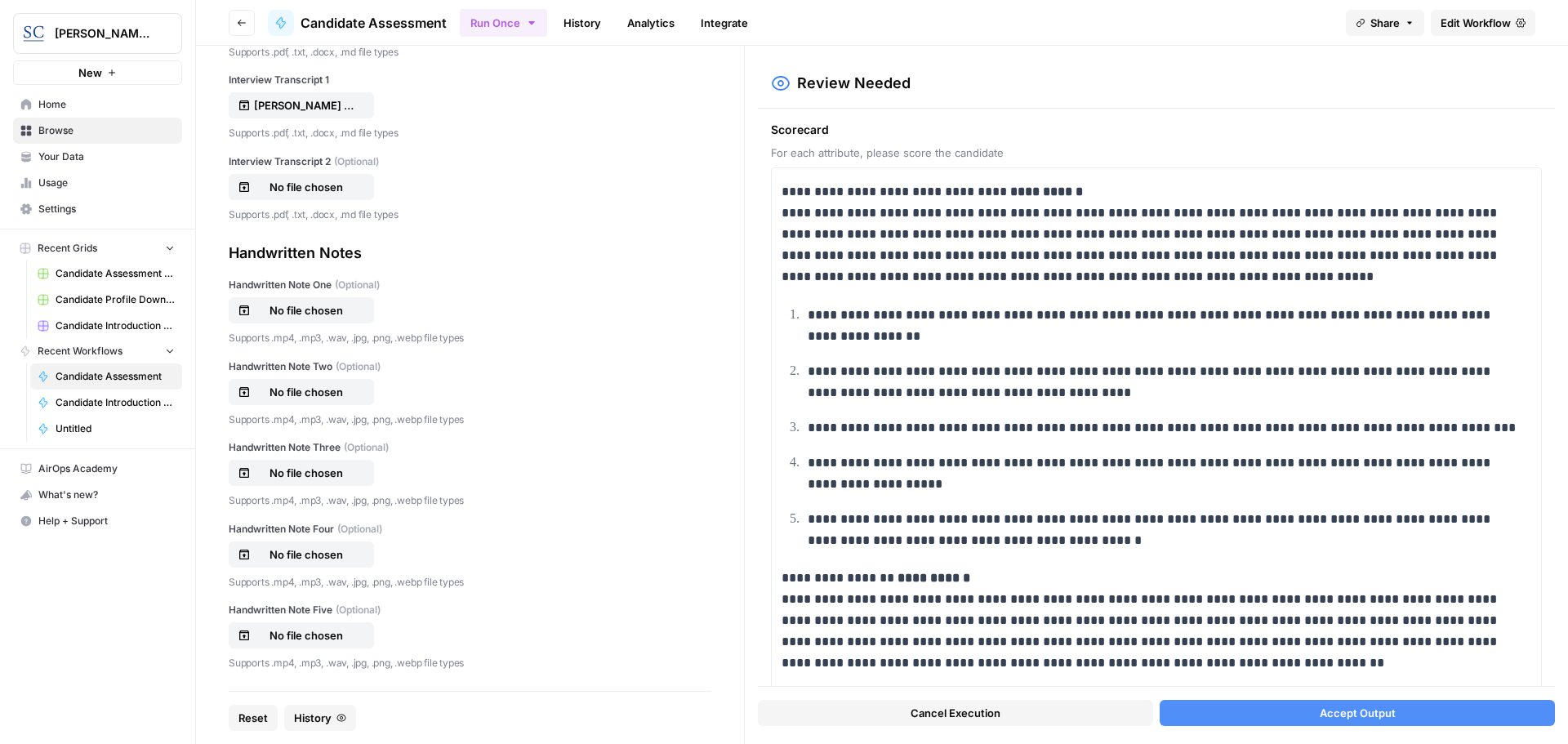
click at [1229, 705] on button "Accept Output" at bounding box center [1358, 713] width 395 height 26
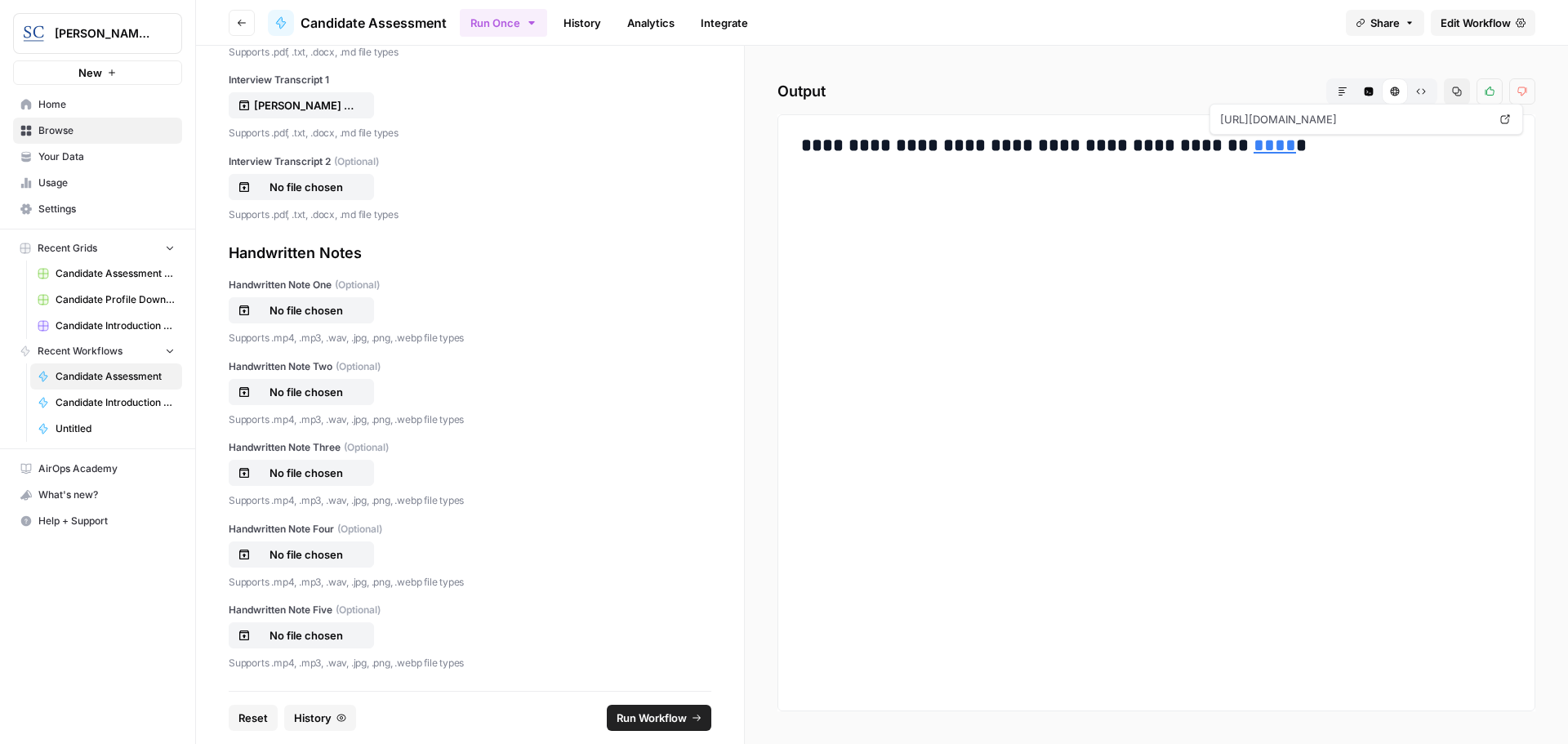
click at [1253, 144] on link "****" at bounding box center [1275, 145] width 42 height 18
drag, startPoint x: 61, startPoint y: 102, endPoint x: 69, endPoint y: 64, distance: 38.8
click at [61, 102] on span "Home" at bounding box center [106, 104] width 137 height 14
